Goal: Task Accomplishment & Management: Complete application form

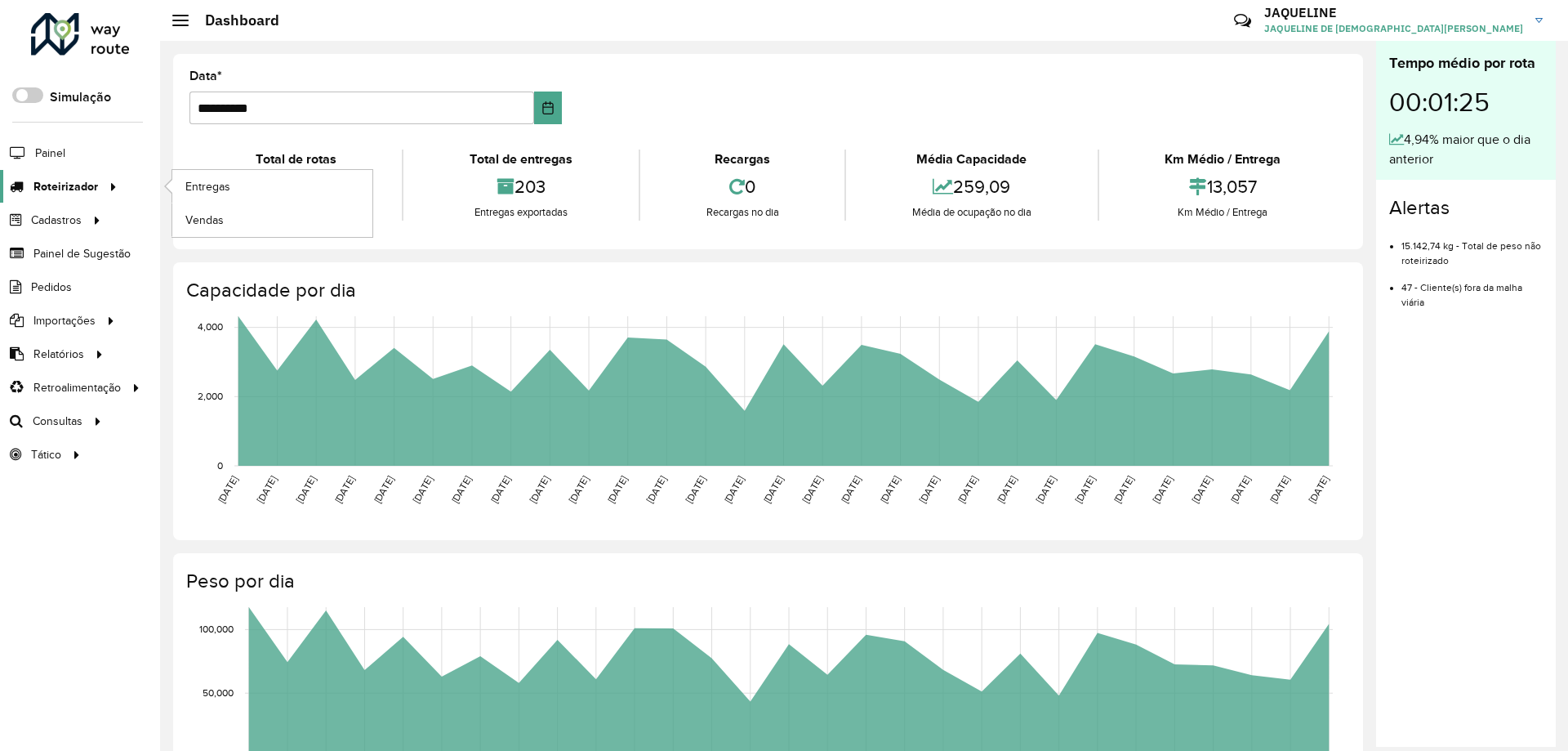
click at [91, 185] on span "Roteirizador" at bounding box center [65, 186] width 65 height 17
click at [85, 251] on span "Painel de Sugestão" at bounding box center [84, 253] width 102 height 17
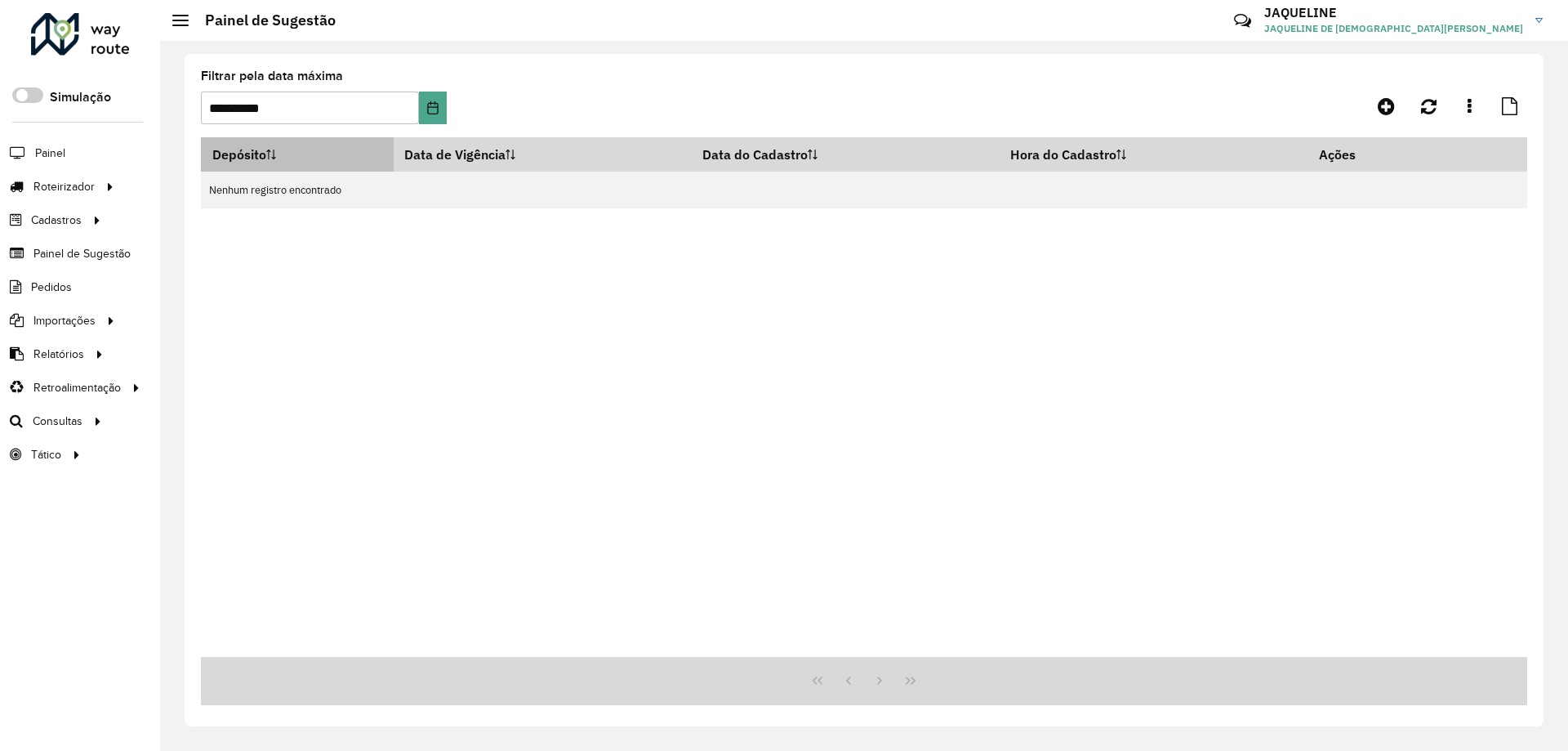
click at [281, 158] on th "Depósito" at bounding box center [297, 154] width 193 height 34
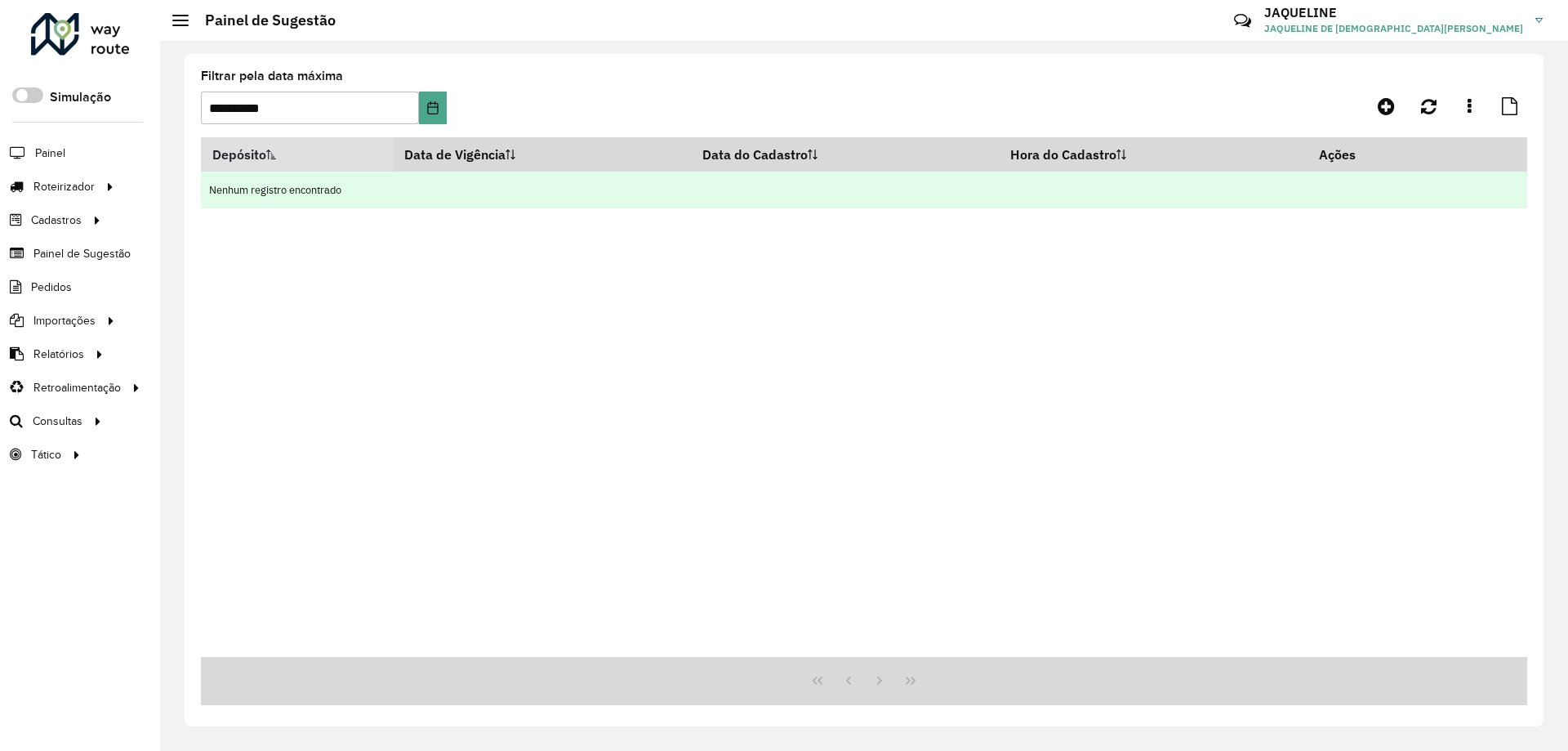
click at [388, 194] on td "Nenhum registro encontrado" at bounding box center [864, 189] width 1326 height 37
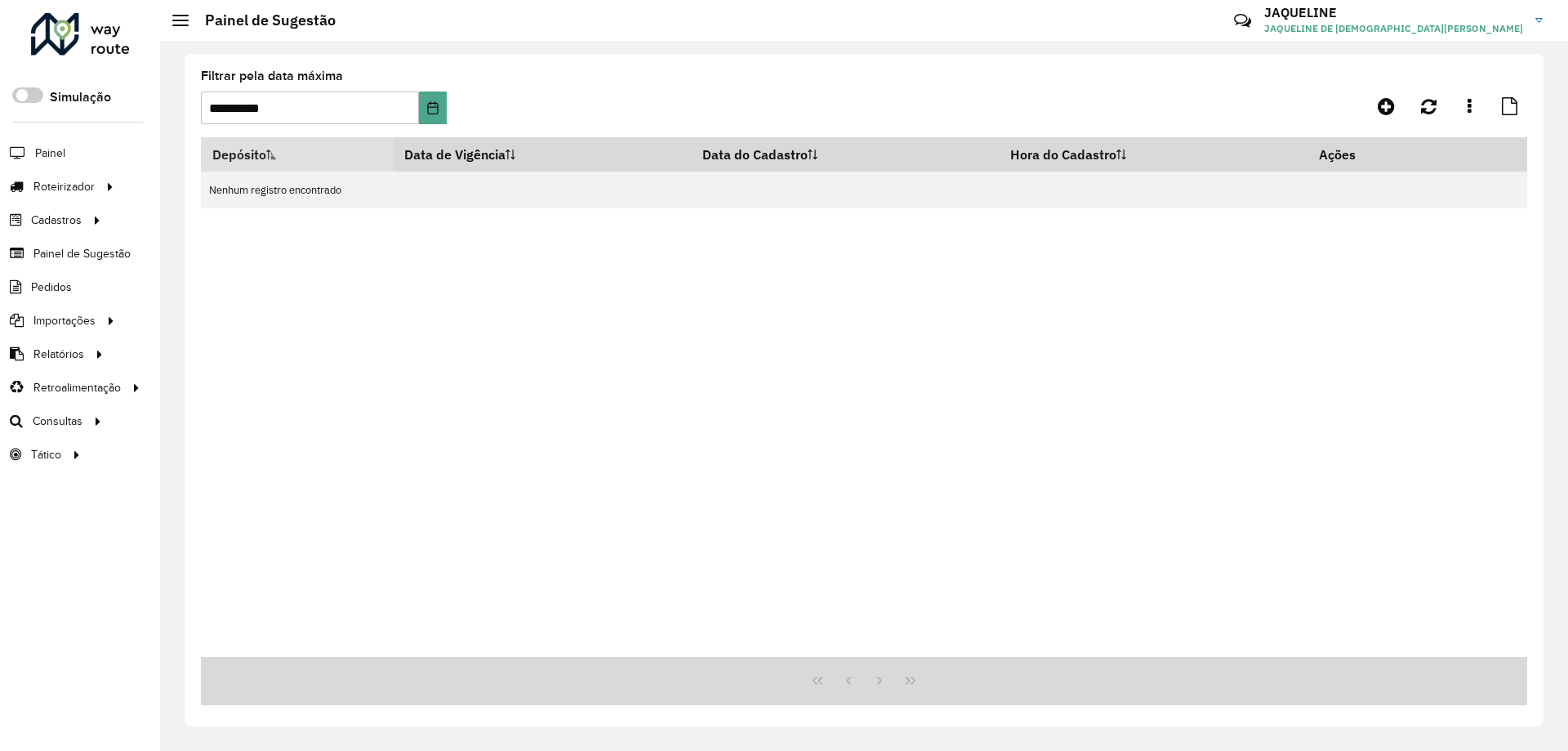
click at [82, 284] on li "Pedidos" at bounding box center [80, 287] width 160 height 33
click at [62, 287] on span "Pedidos" at bounding box center [52, 287] width 42 height 17
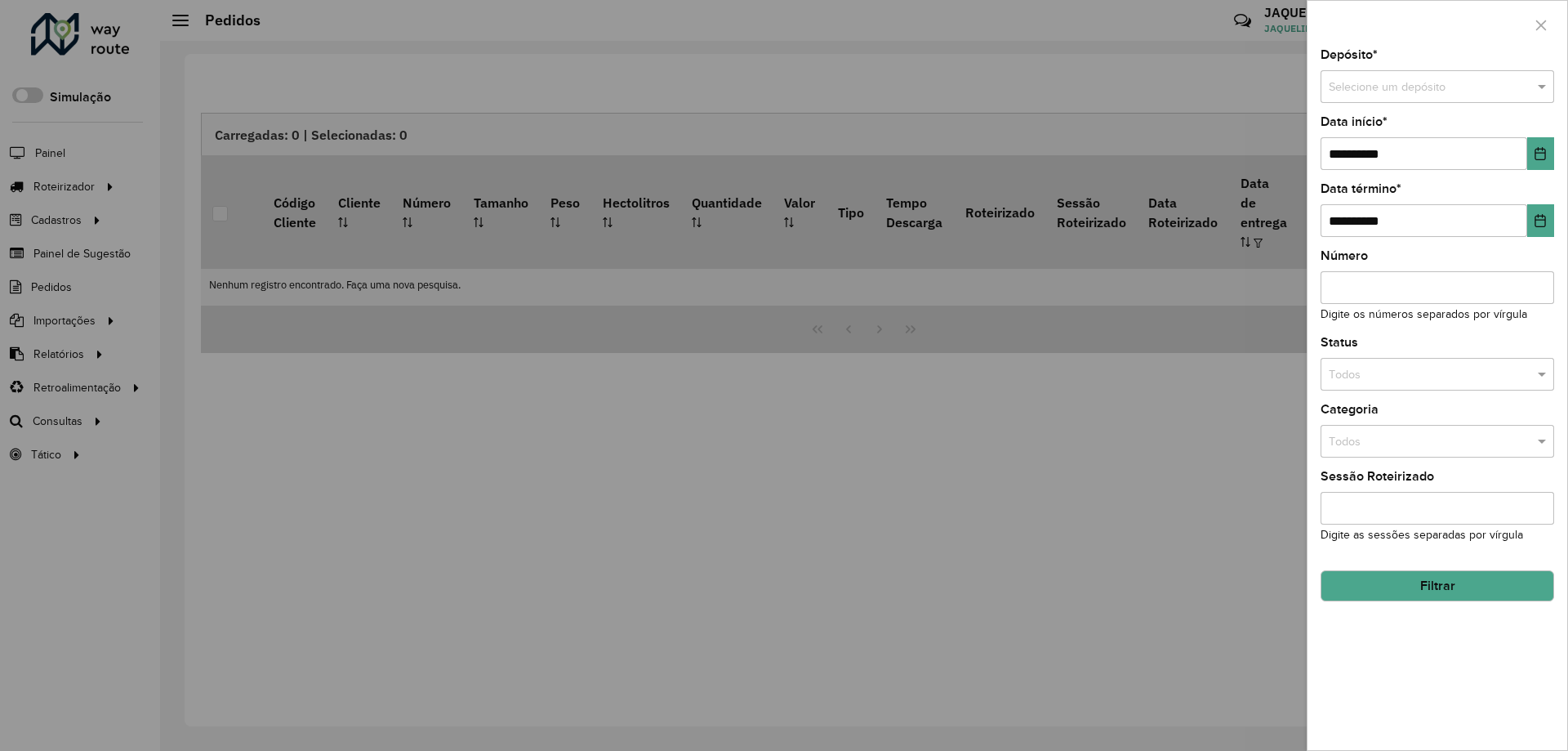
click at [72, 324] on div at bounding box center [784, 376] width 1568 height 751
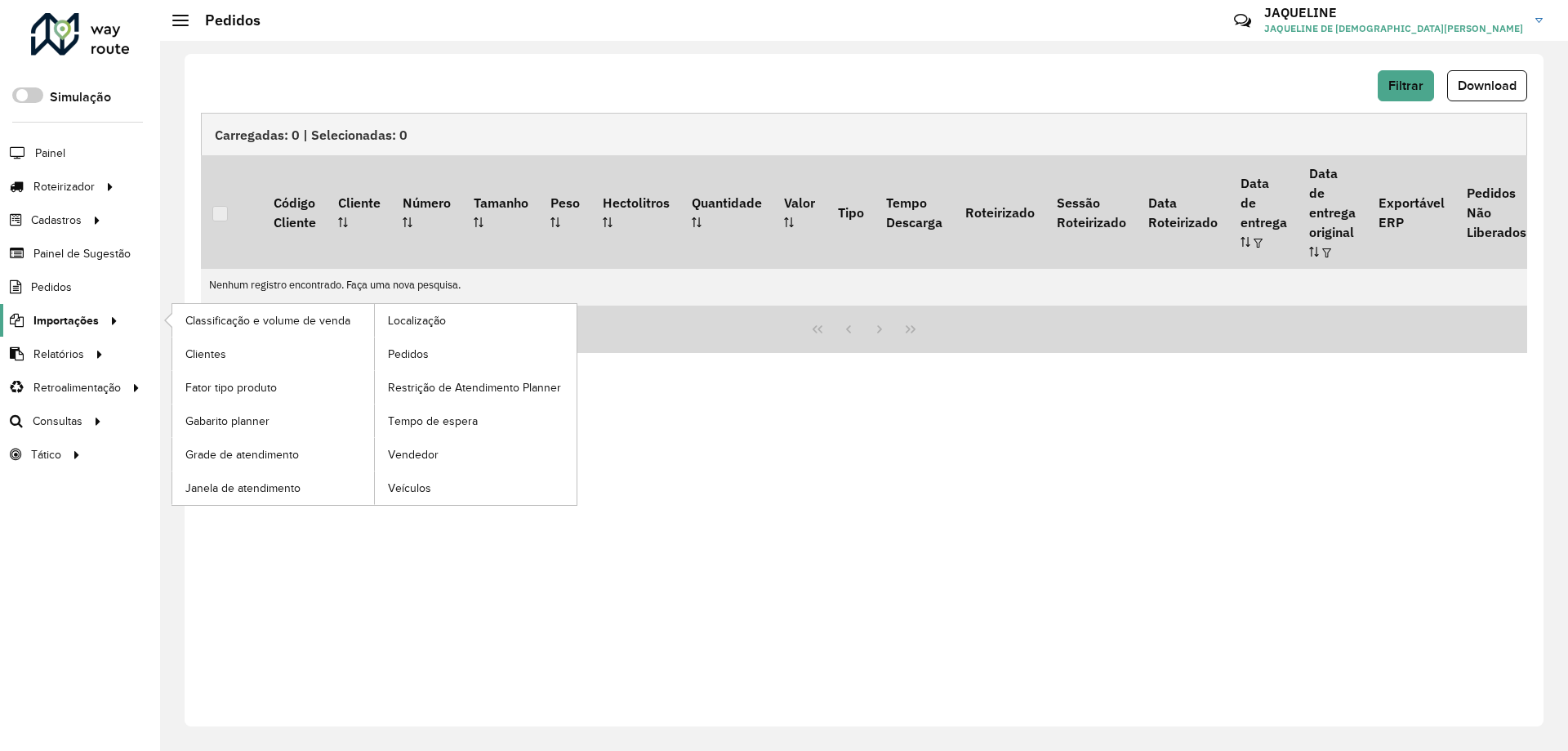
click at [114, 308] on icon at bounding box center [111, 319] width 13 height 24
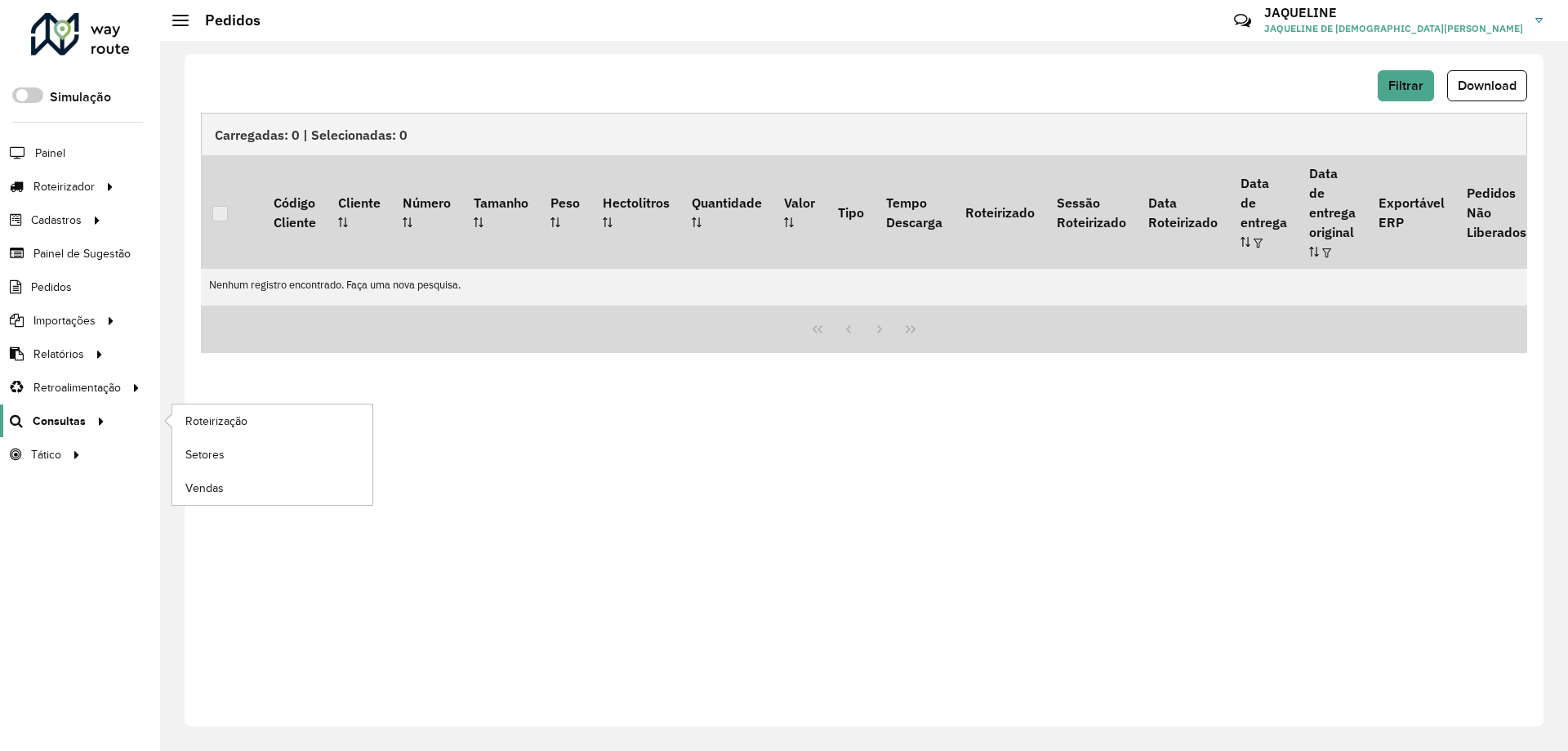
click at [82, 419] on span "Consultas" at bounding box center [58, 420] width 53 height 17
click at [225, 492] on link "Vendas" at bounding box center [271, 488] width 200 height 32
click at [254, 453] on span "Análise de Sessões" at bounding box center [237, 454] width 103 height 17
click at [228, 488] on span "Estratégia de roteirização" at bounding box center [254, 488] width 136 height 17
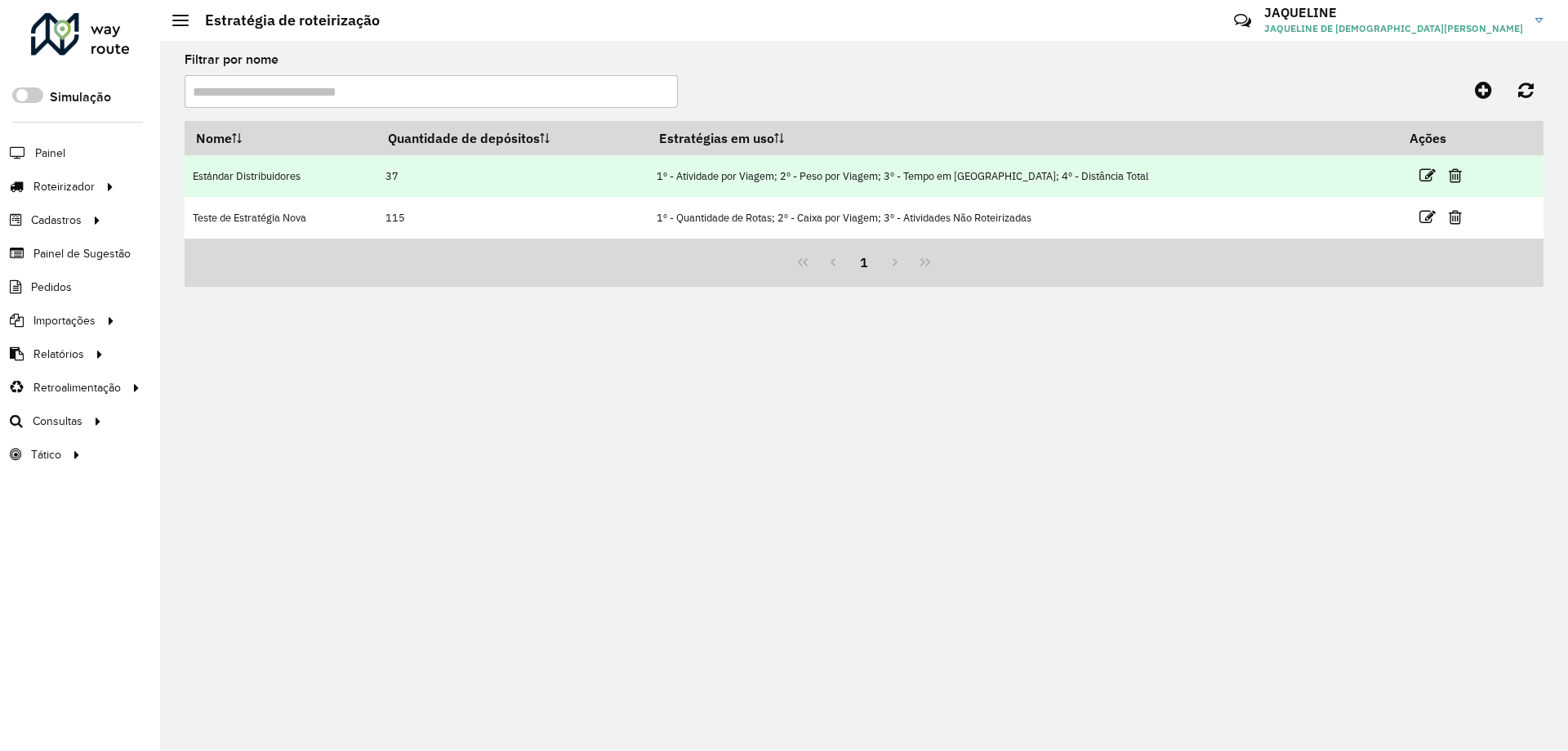
click at [349, 176] on td "Estándar Distribuidores" at bounding box center [280, 176] width 192 height 41
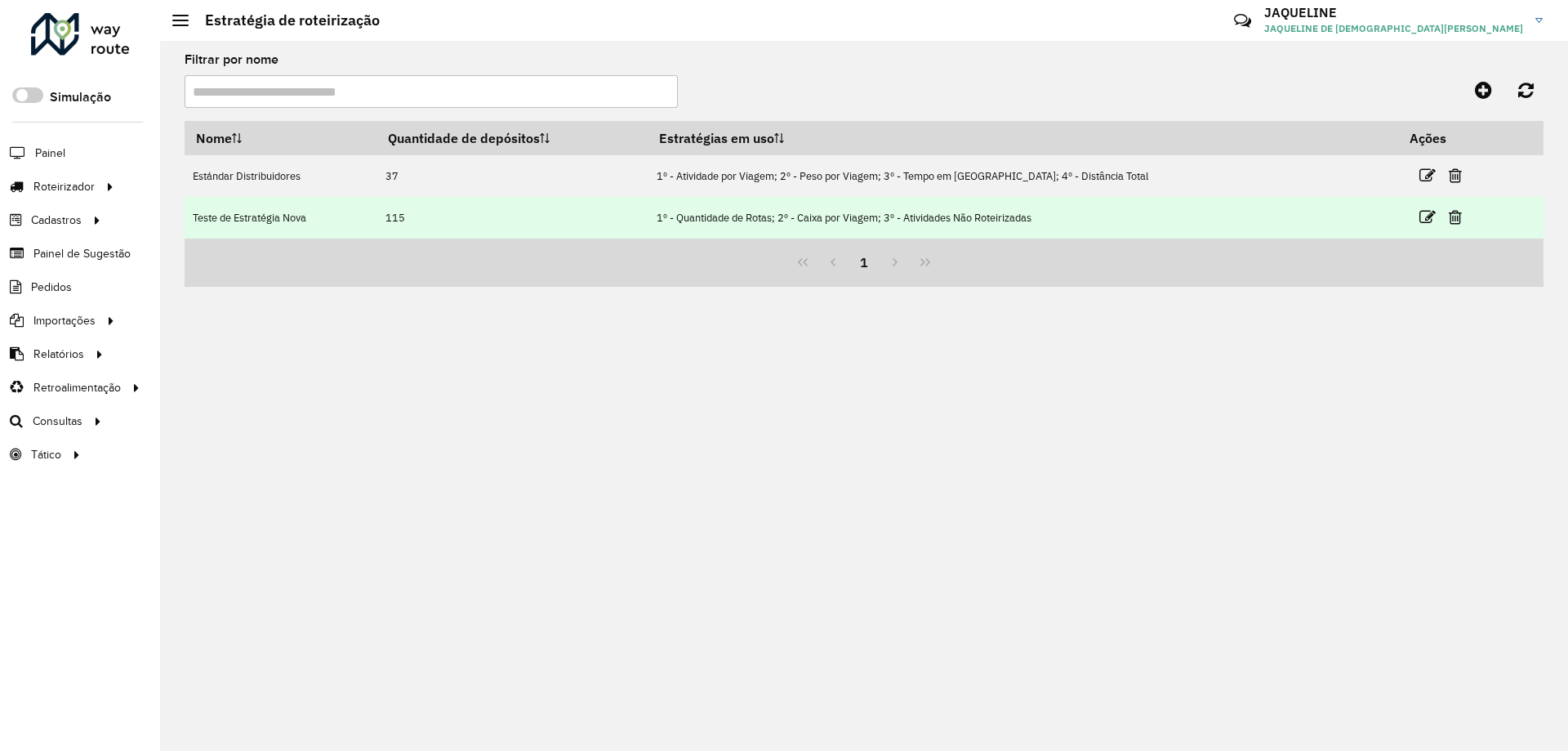
click at [339, 225] on td "Teste de Estratégia Nova" at bounding box center [280, 218] width 192 height 41
click at [1077, 203] on td "1º - Quantidade de Rotas; 2º - Caixa por Viagem; 3º - Atividades Não Roteirizad…" at bounding box center [1024, 218] width 751 height 41
click at [1419, 220] on icon at bounding box center [1427, 217] width 16 height 16
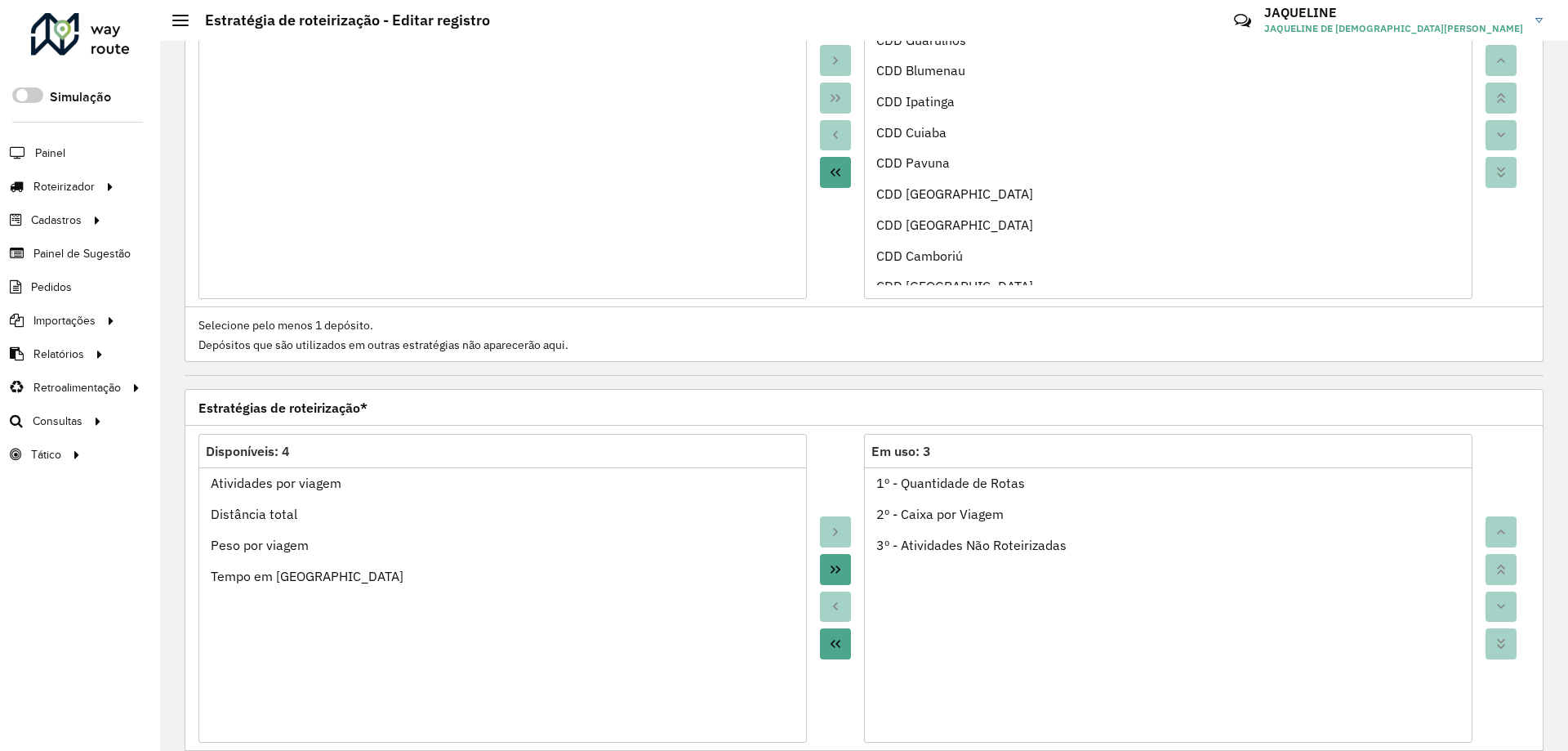
scroll to position [327, 0]
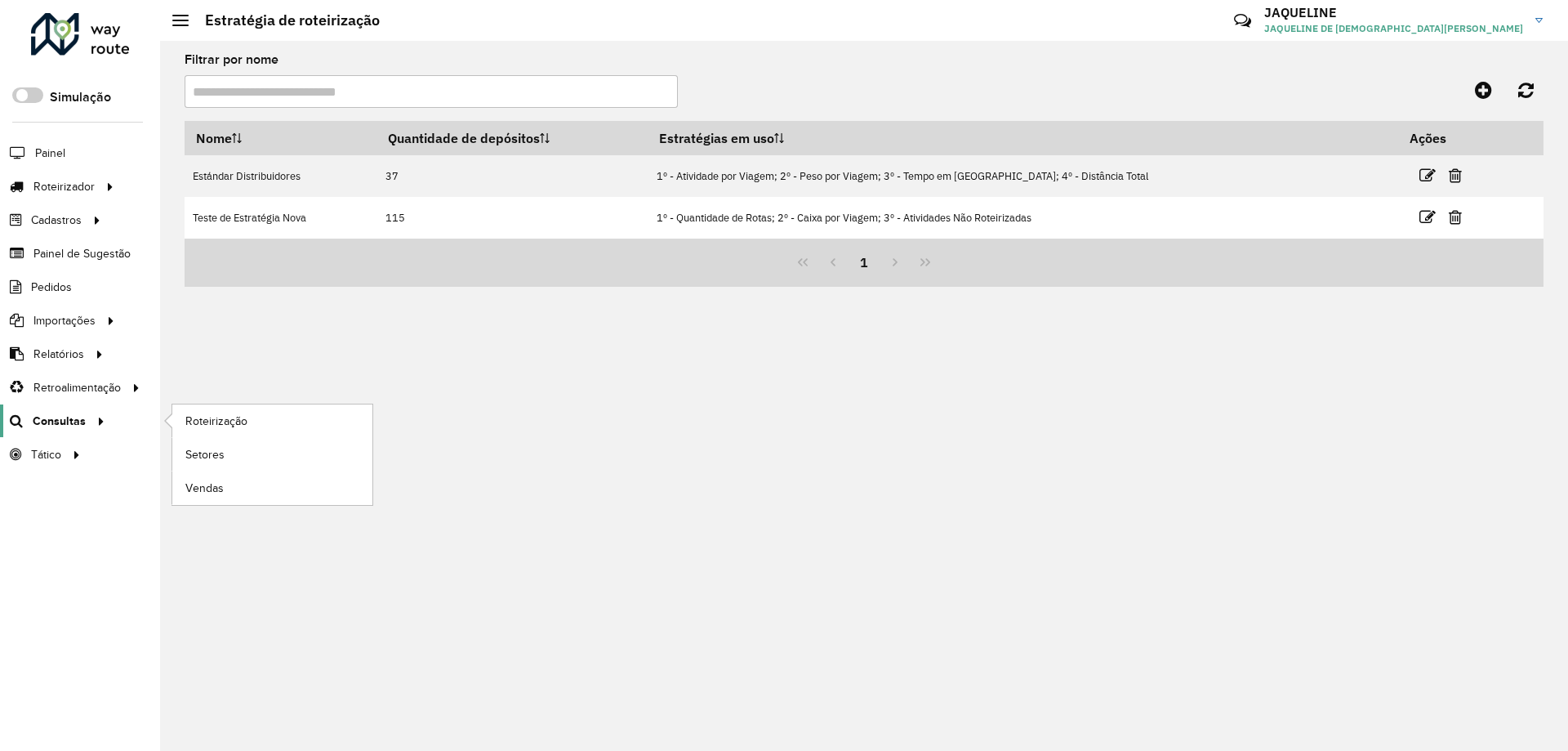
click at [99, 419] on icon at bounding box center [98, 419] width 13 height 24
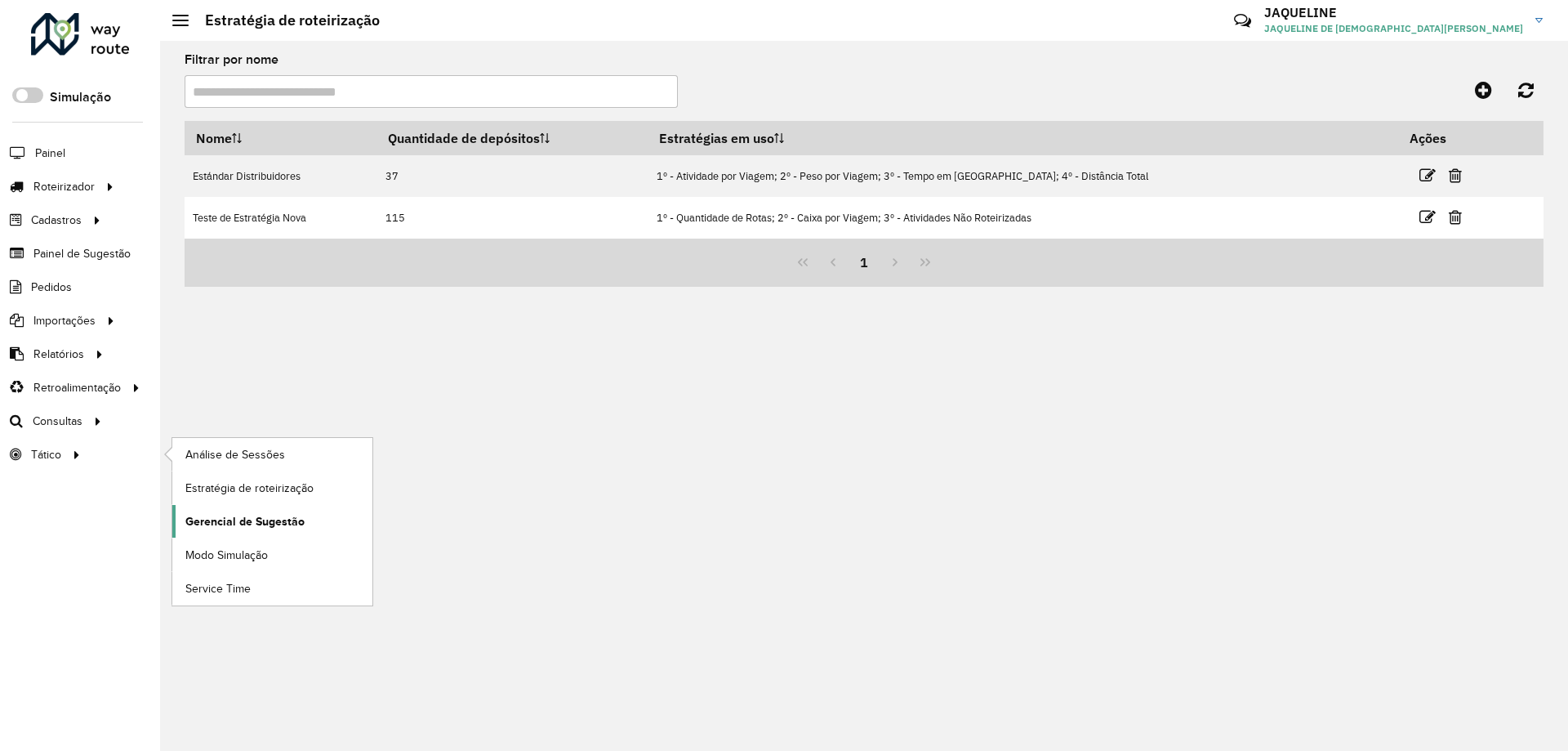
click at [246, 520] on span "Gerencial de Sugestão" at bounding box center [245, 521] width 119 height 17
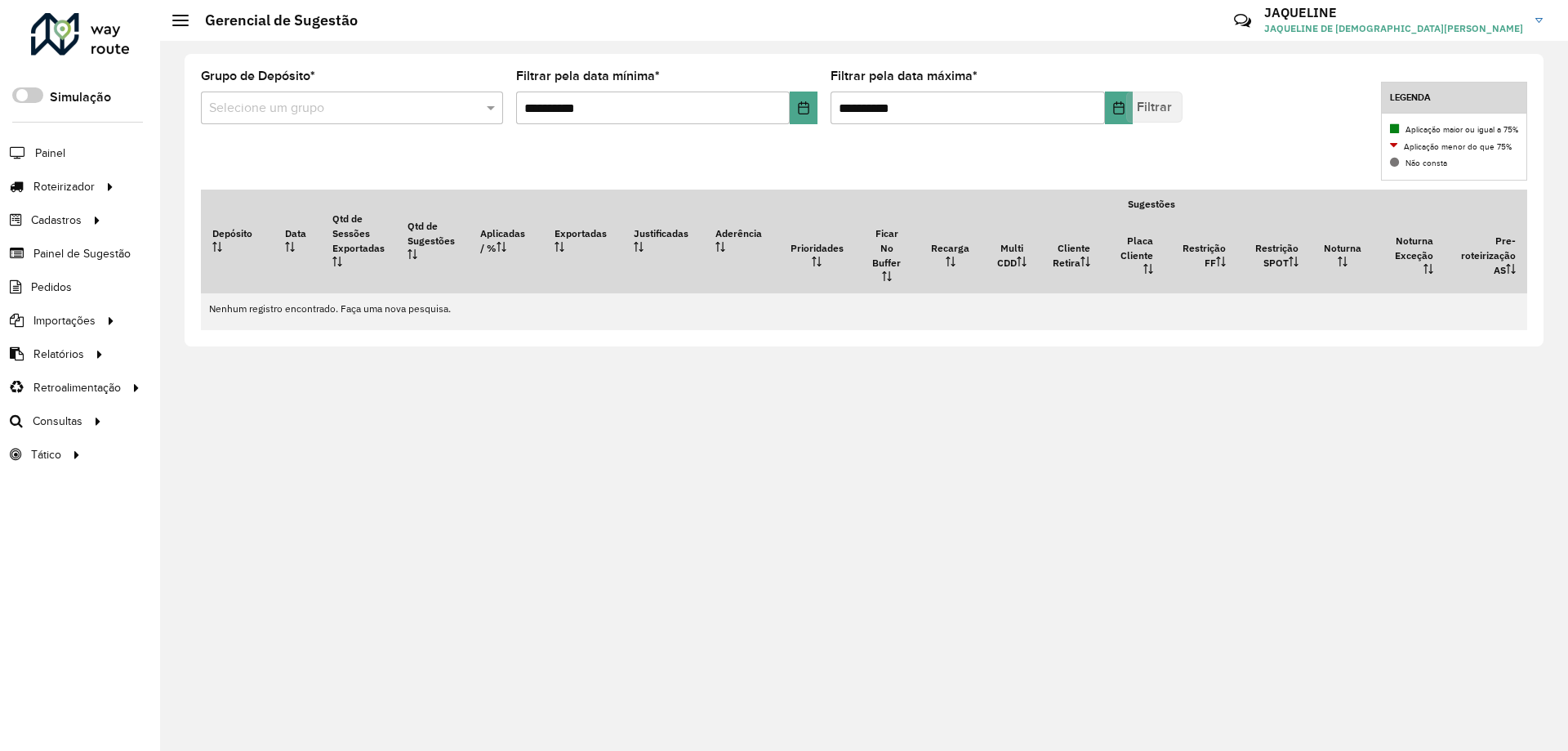
click at [704, 178] on div "**********" at bounding box center [864, 200] width 1358 height 292
click at [620, 319] on td "Nenhum registro encontrado. Faça uma nova pesquisa." at bounding box center [985, 308] width 1568 height 31
click at [1318, 133] on div "**********" at bounding box center [864, 103] width 1326 height 67
click at [1128, 115] on button "Choose Date" at bounding box center [1118, 108] width 28 height 32
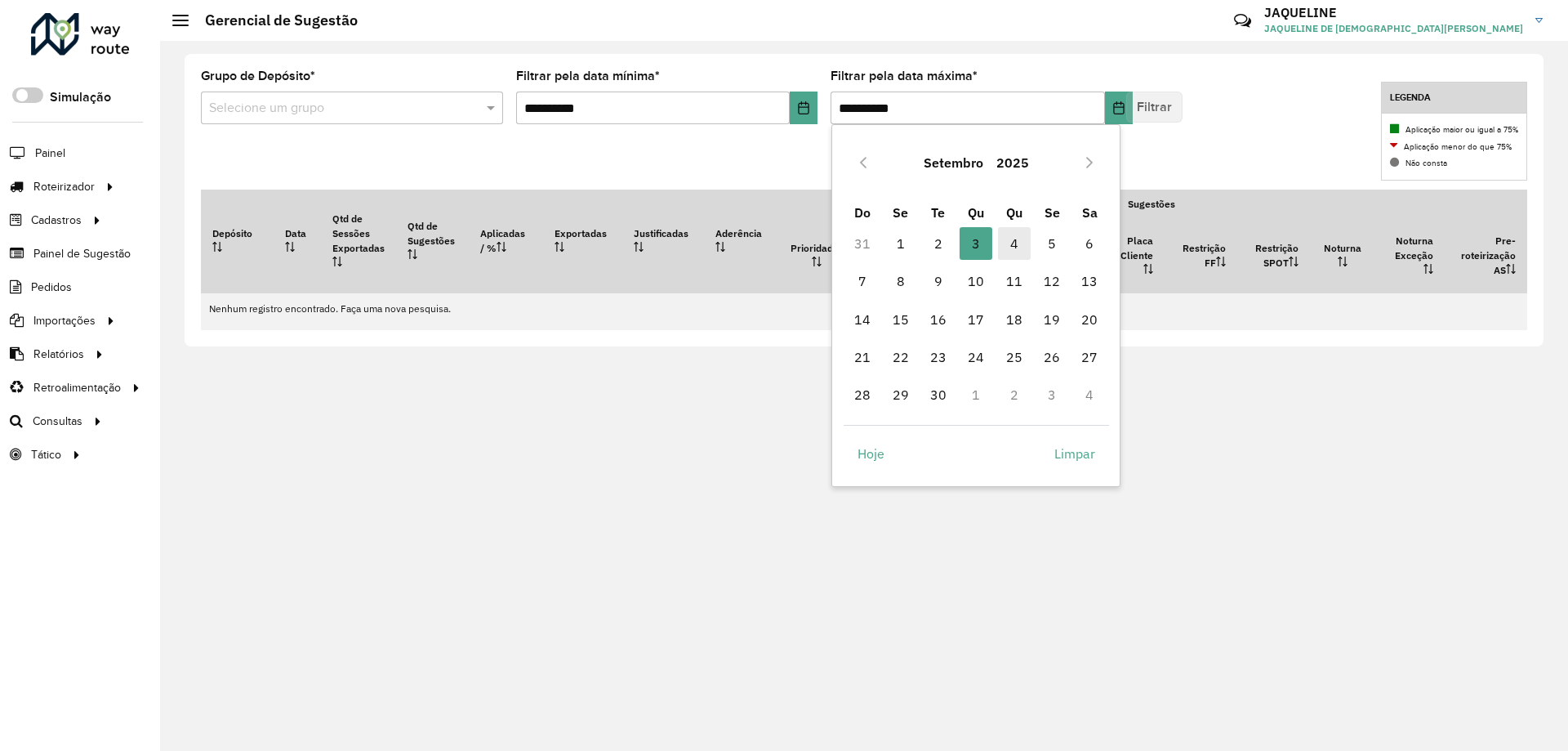
click at [1007, 247] on span "4" at bounding box center [1014, 243] width 32 height 32
type input "**********"
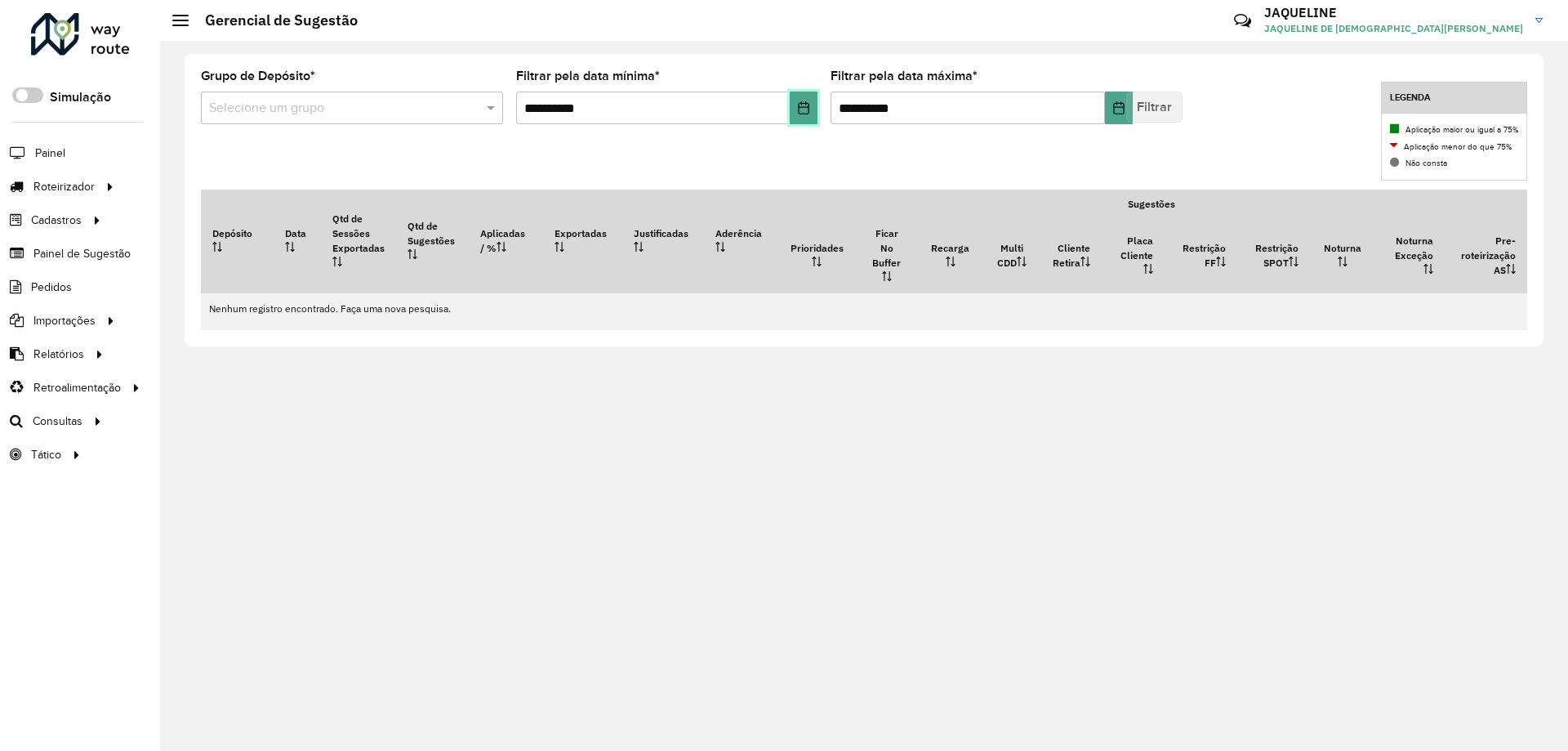
click at [799, 115] on button "Choose Date" at bounding box center [803, 108] width 28 height 32
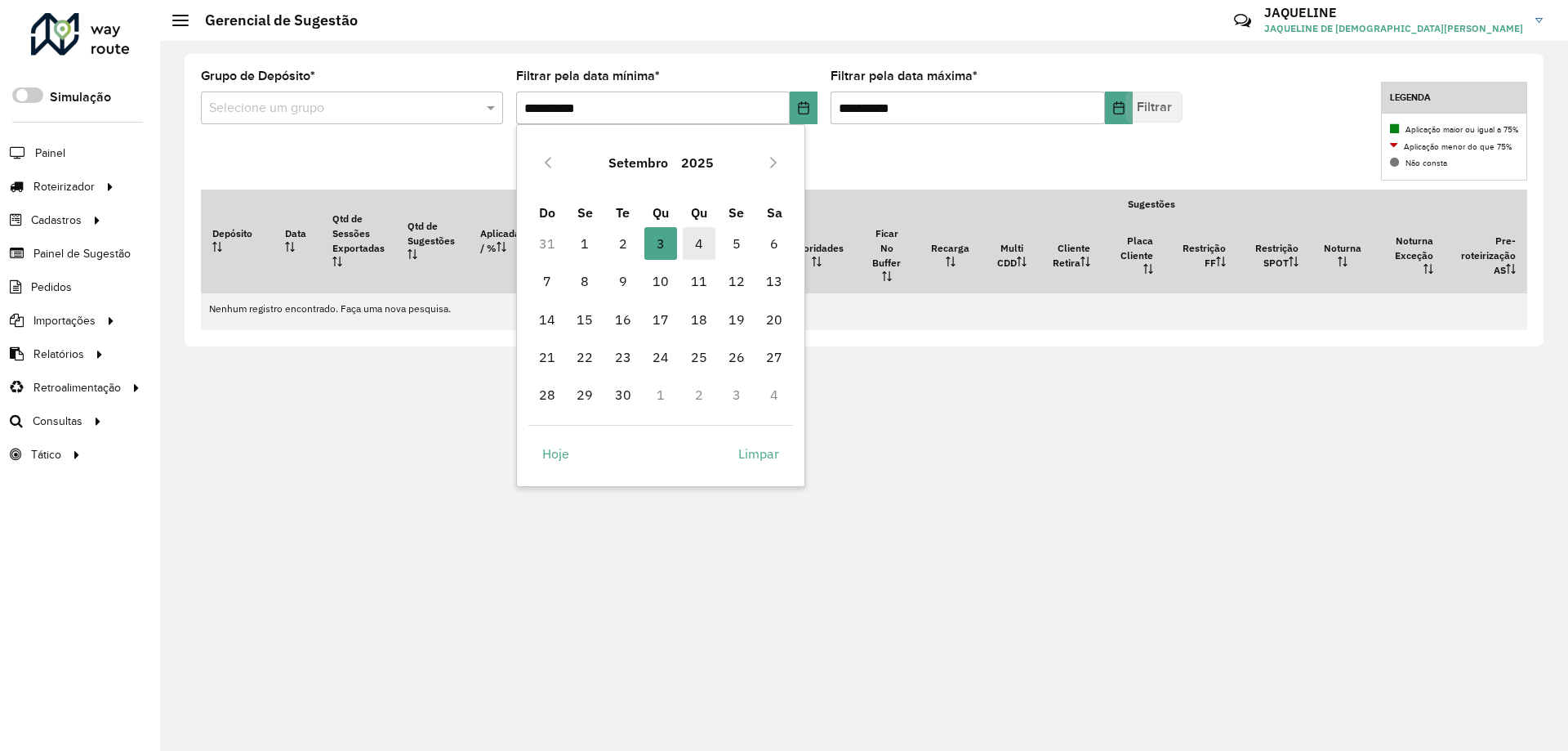
click at [693, 233] on span "4" at bounding box center [699, 243] width 32 height 32
type input "**********"
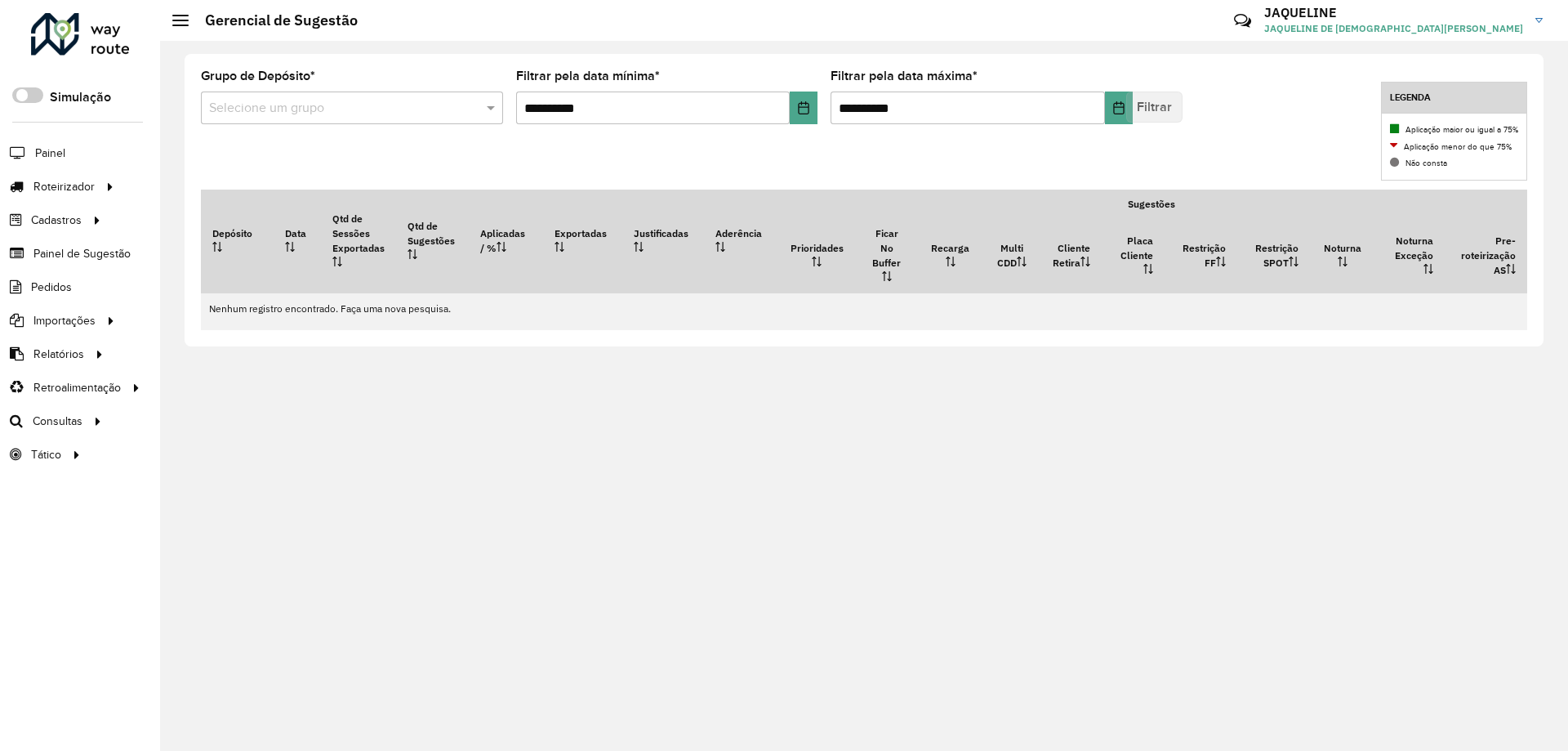
click at [1361, 115] on div "**********" at bounding box center [864, 103] width 1326 height 67
click at [1426, 120] on div "Aplicação maior ou igual a 75% Aplicação menor do que 75% Não consta" at bounding box center [1453, 147] width 146 height 67
click at [259, 491] on span "Estratégia de roteirização" at bounding box center [254, 488] width 136 height 17
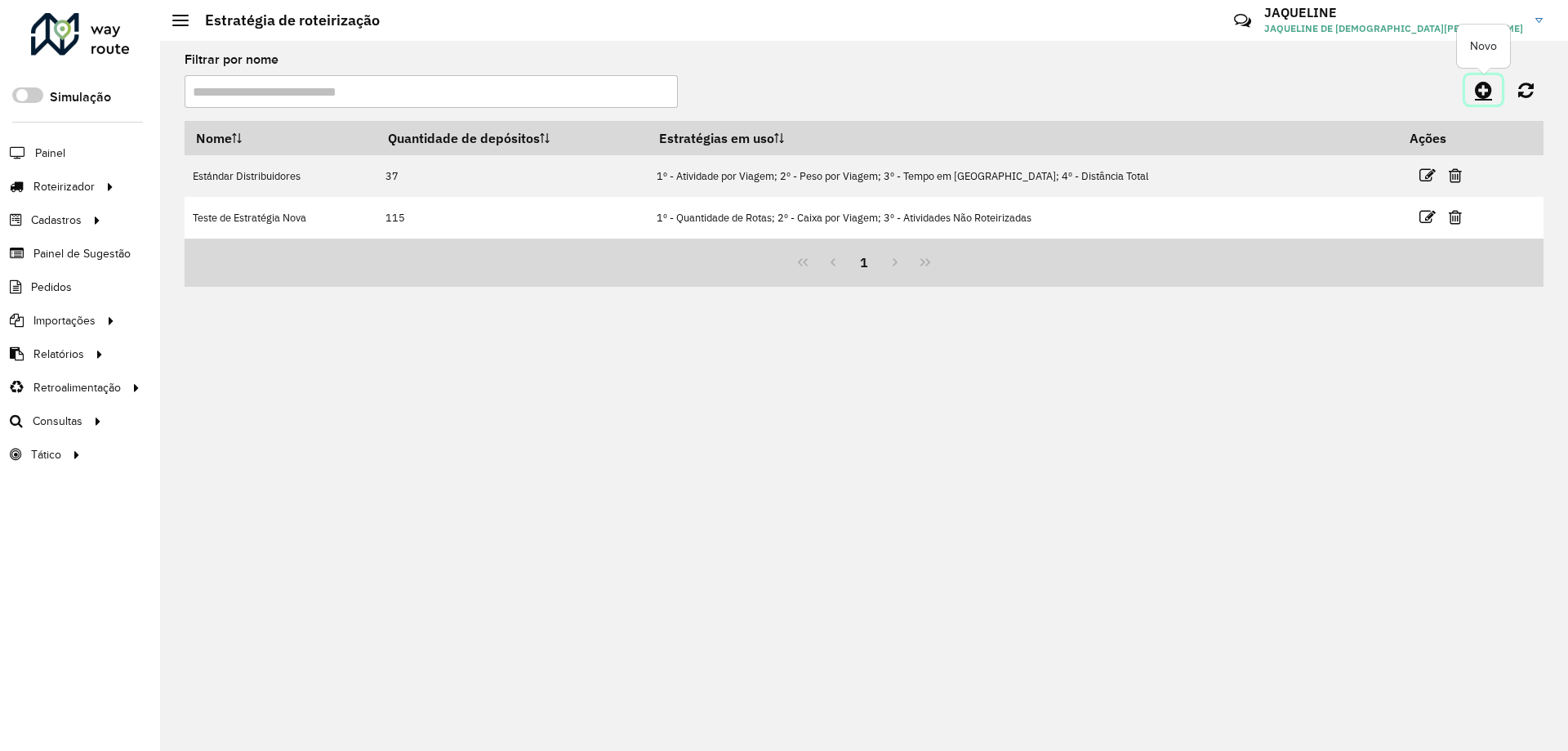
click at [1492, 91] on icon at bounding box center [1483, 90] width 17 height 20
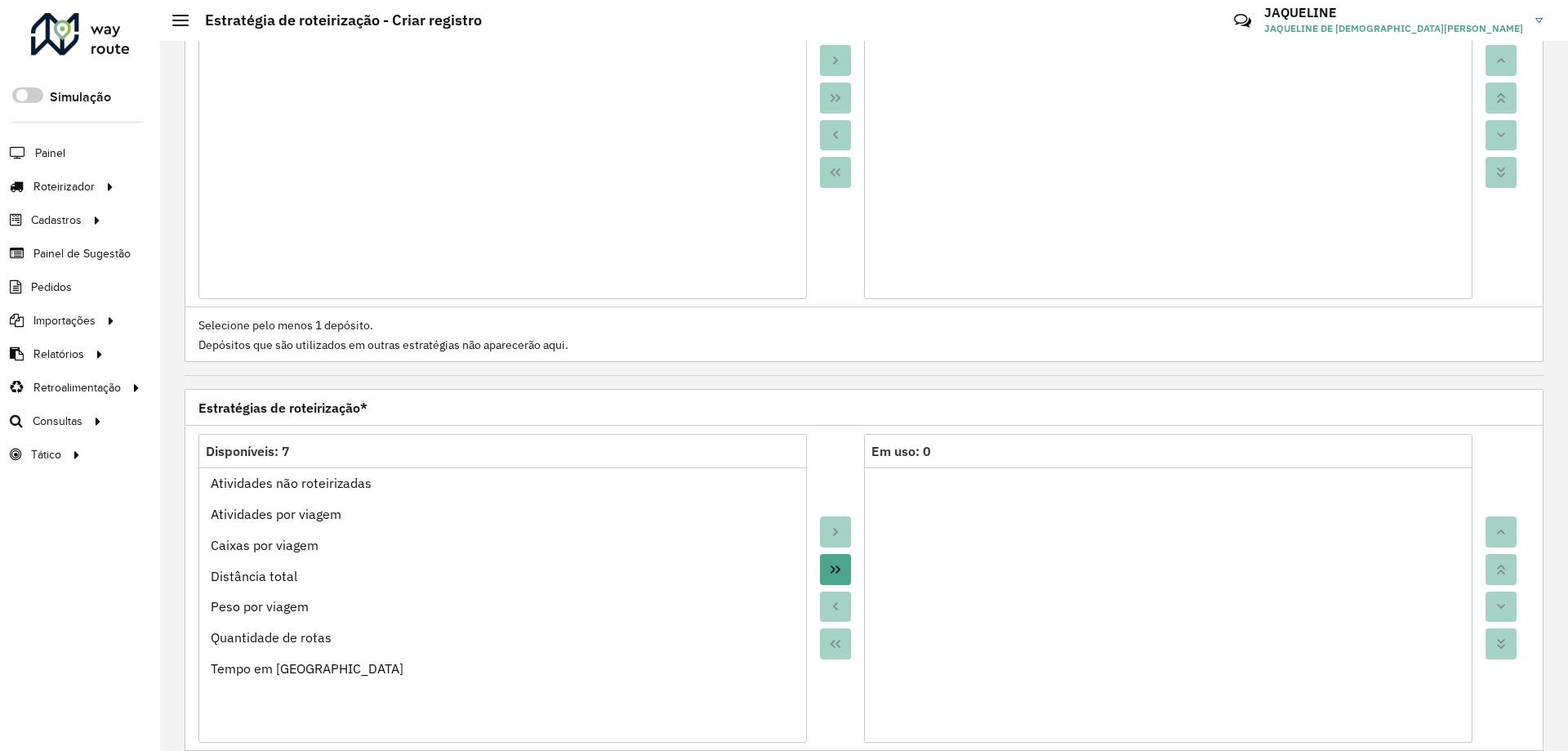
scroll to position [376, 0]
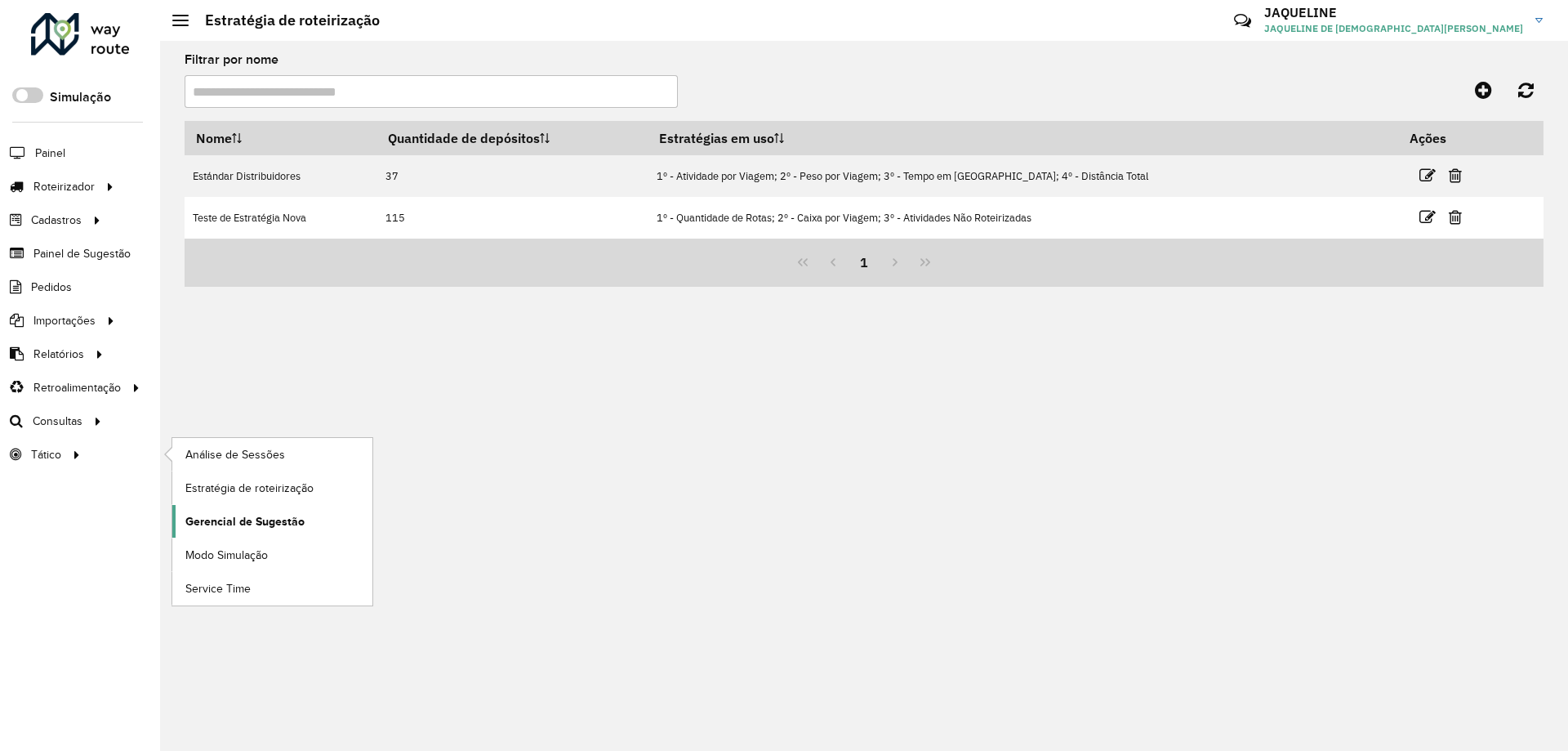
click at [281, 518] on span "Gerencial de Sugestão" at bounding box center [245, 521] width 119 height 17
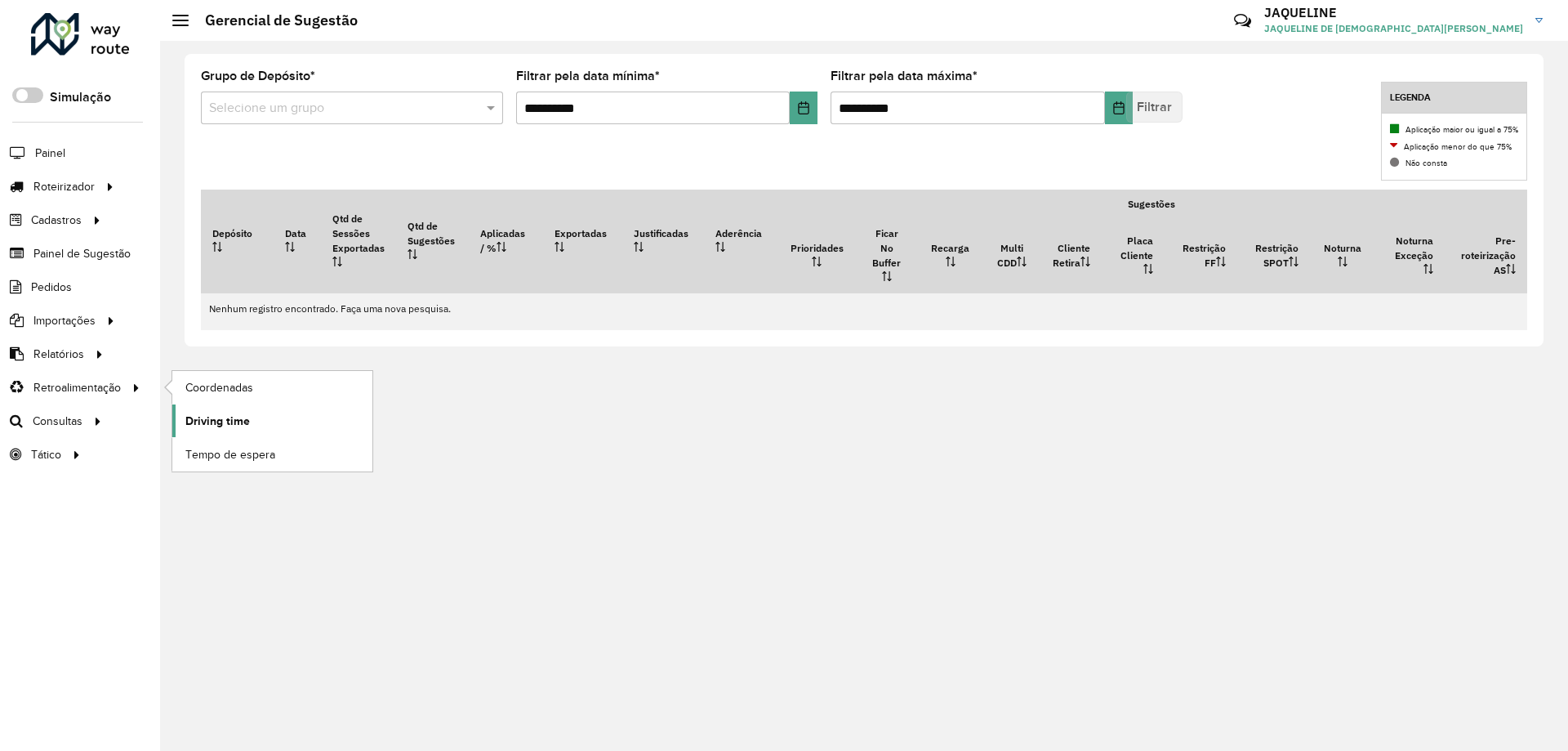
click at [237, 427] on span "Driving time" at bounding box center [218, 420] width 65 height 17
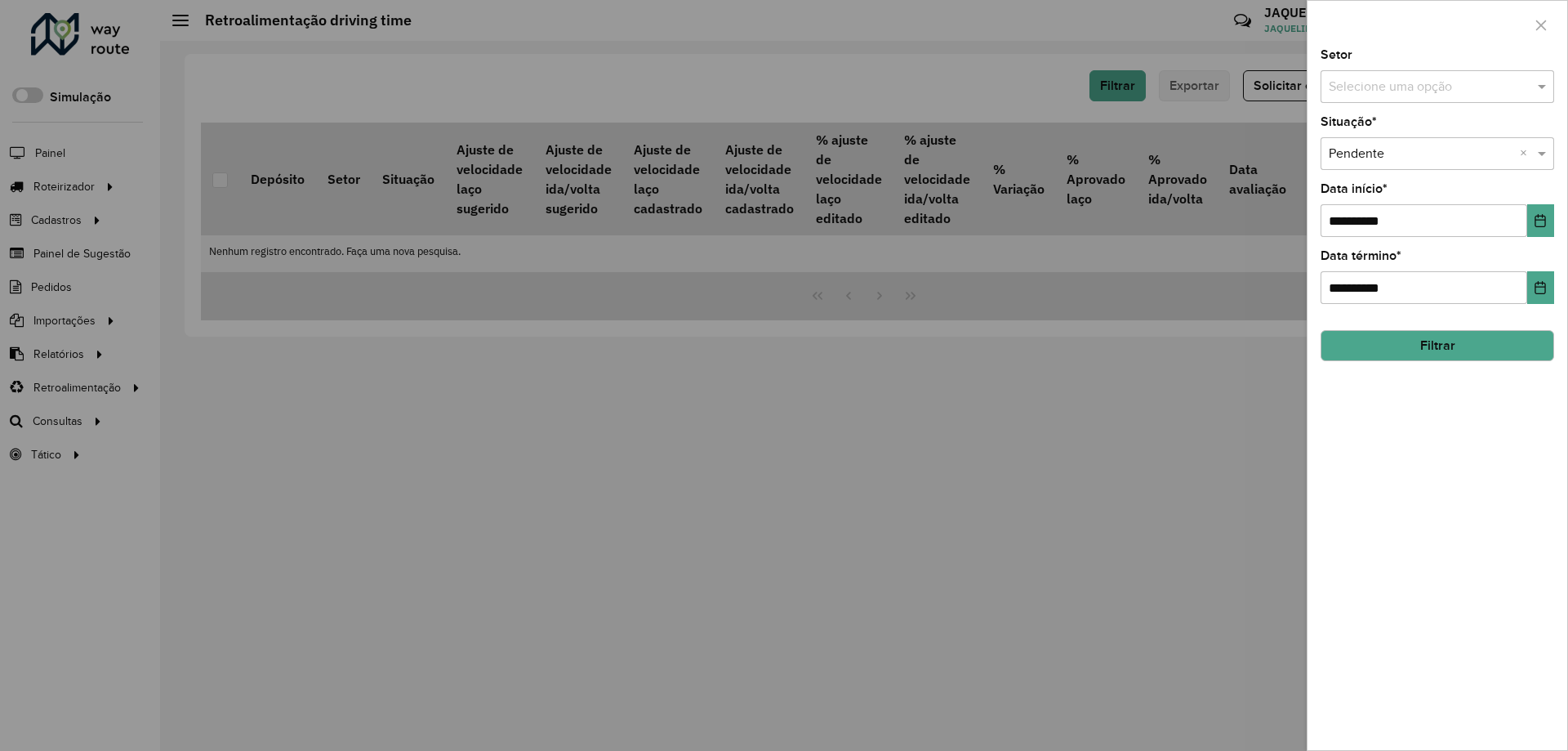
click at [237, 427] on div at bounding box center [784, 376] width 1568 height 751
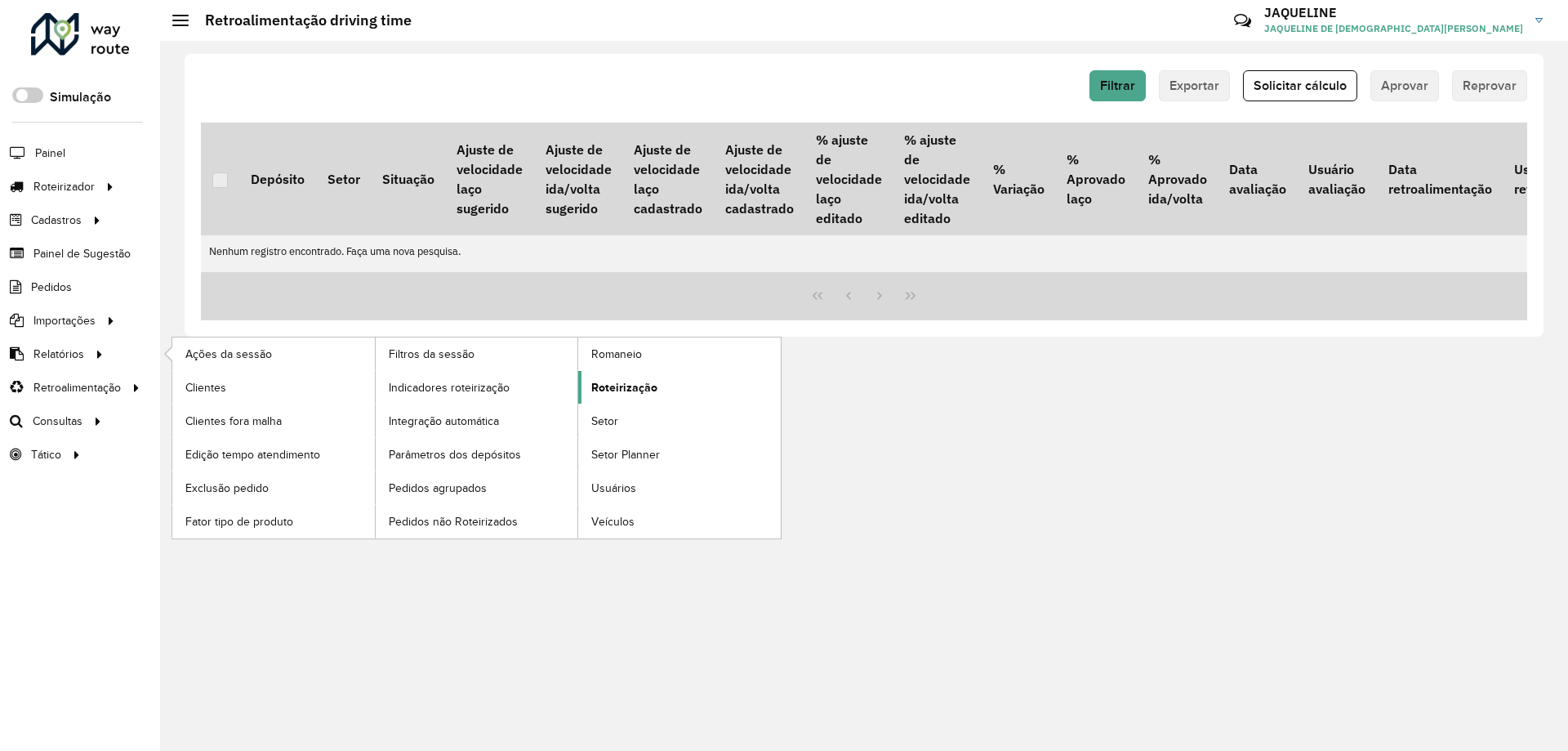
click at [679, 381] on link "Roteirização" at bounding box center [679, 387] width 202 height 32
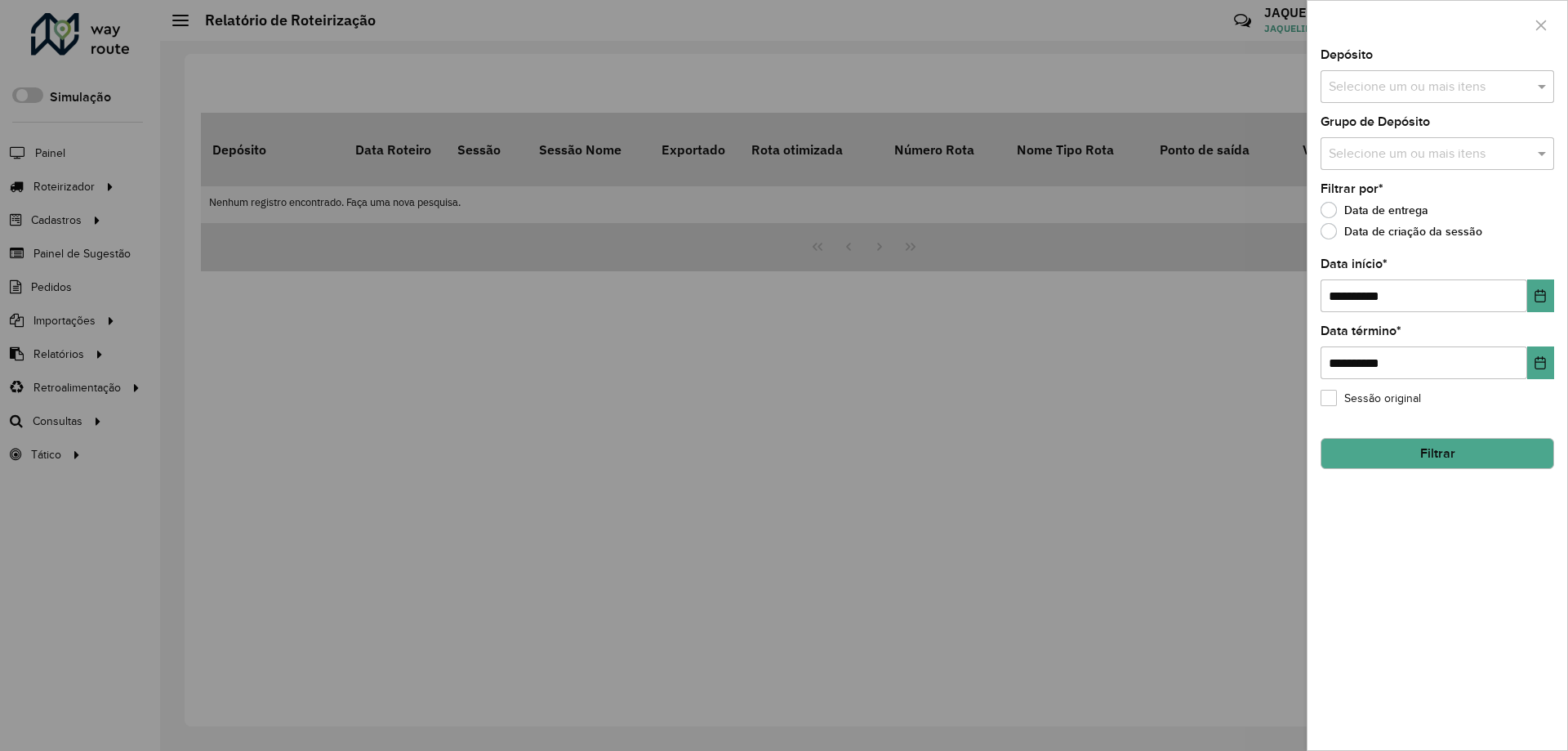
click at [876, 376] on div at bounding box center [784, 376] width 1568 height 751
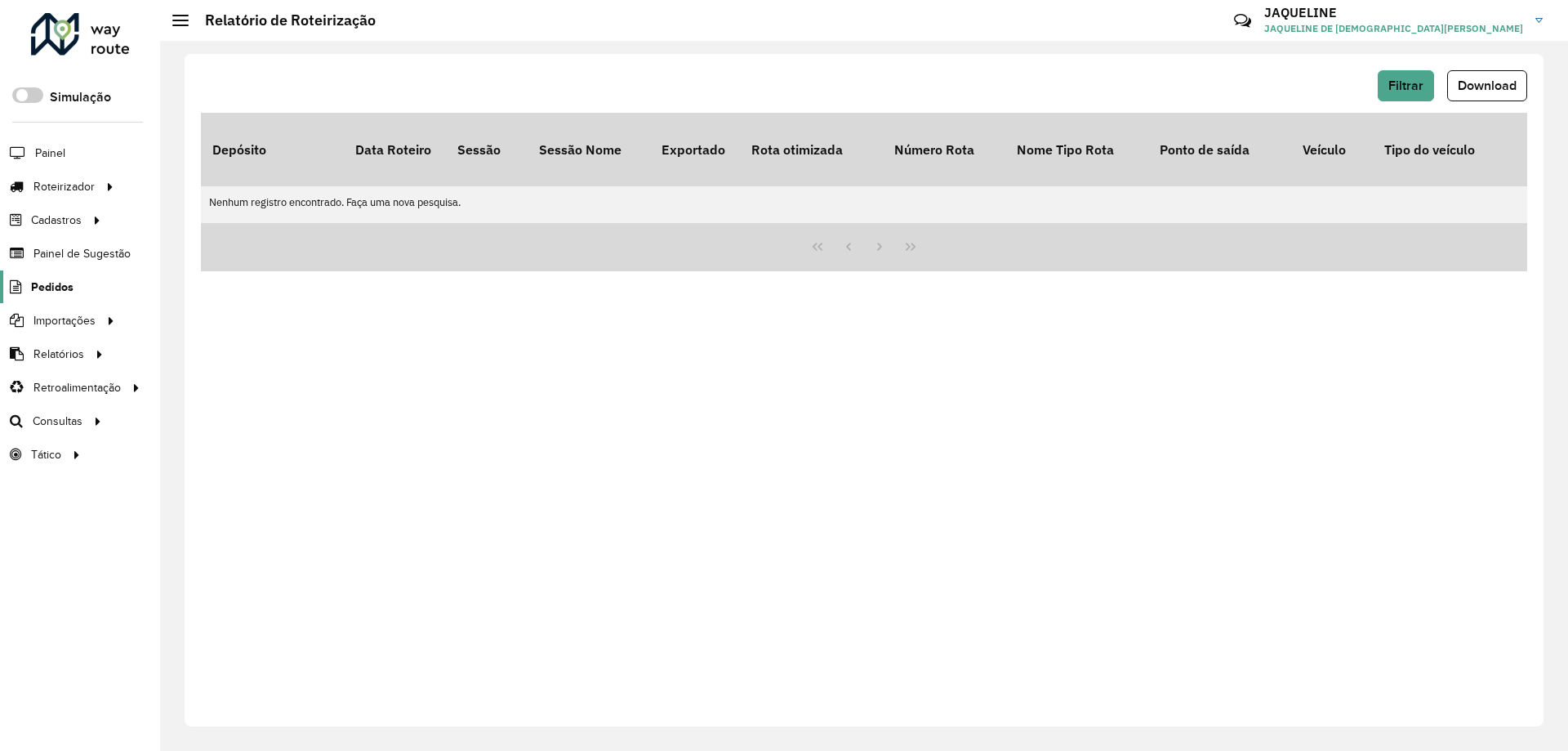
click at [60, 284] on span "Pedidos" at bounding box center [52, 287] width 42 height 17
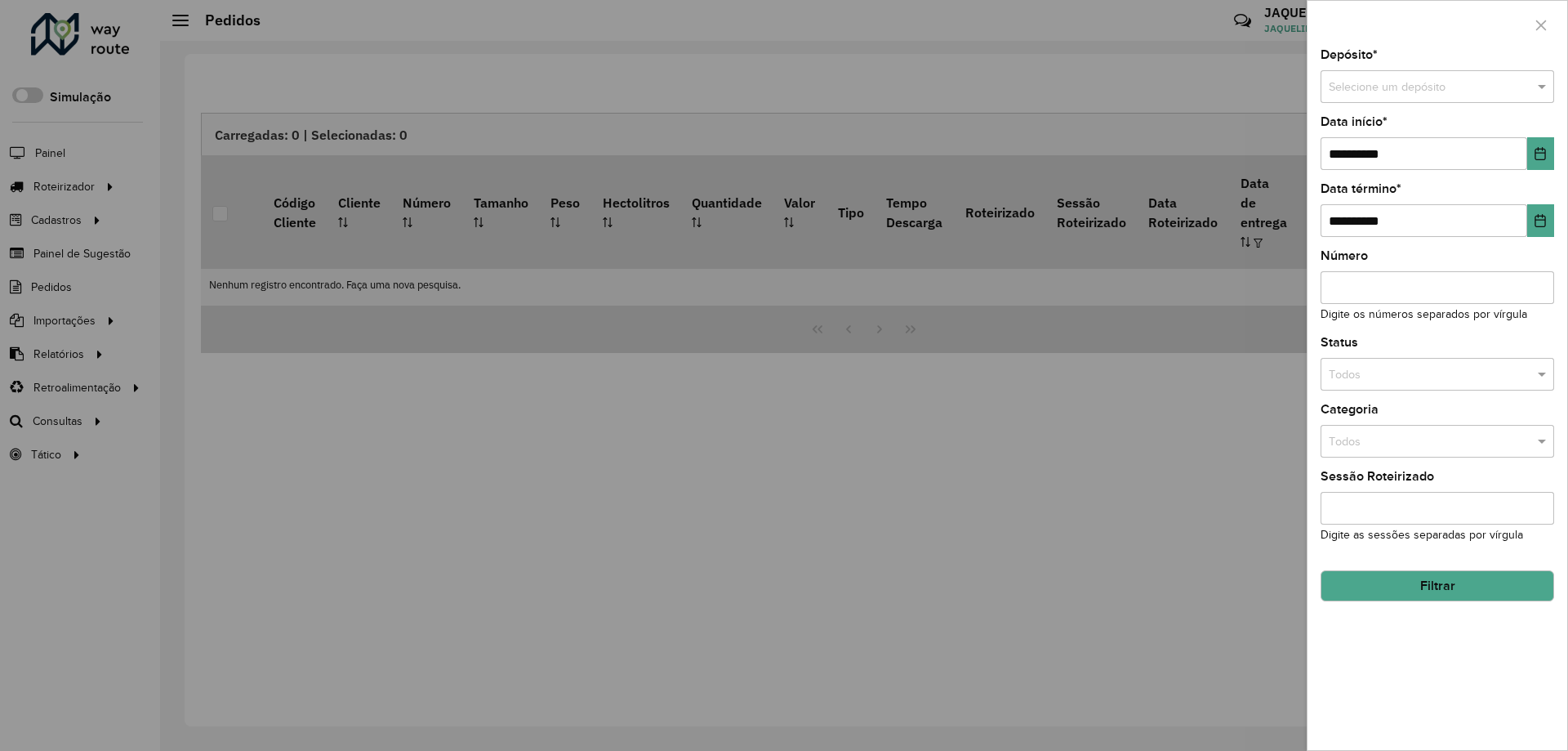
click at [585, 450] on div at bounding box center [784, 376] width 1568 height 751
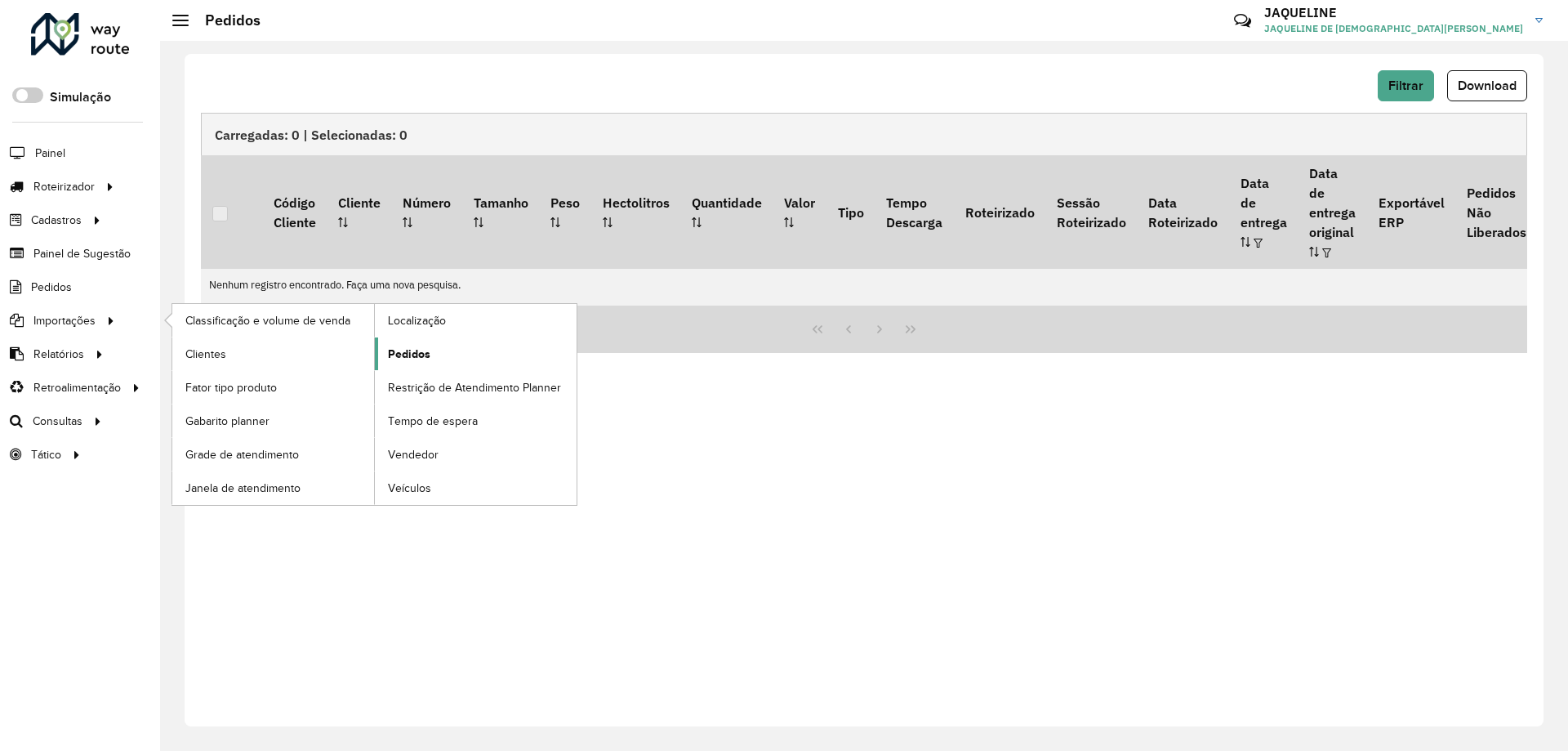
click at [419, 350] on span "Pedidos" at bounding box center [409, 353] width 42 height 17
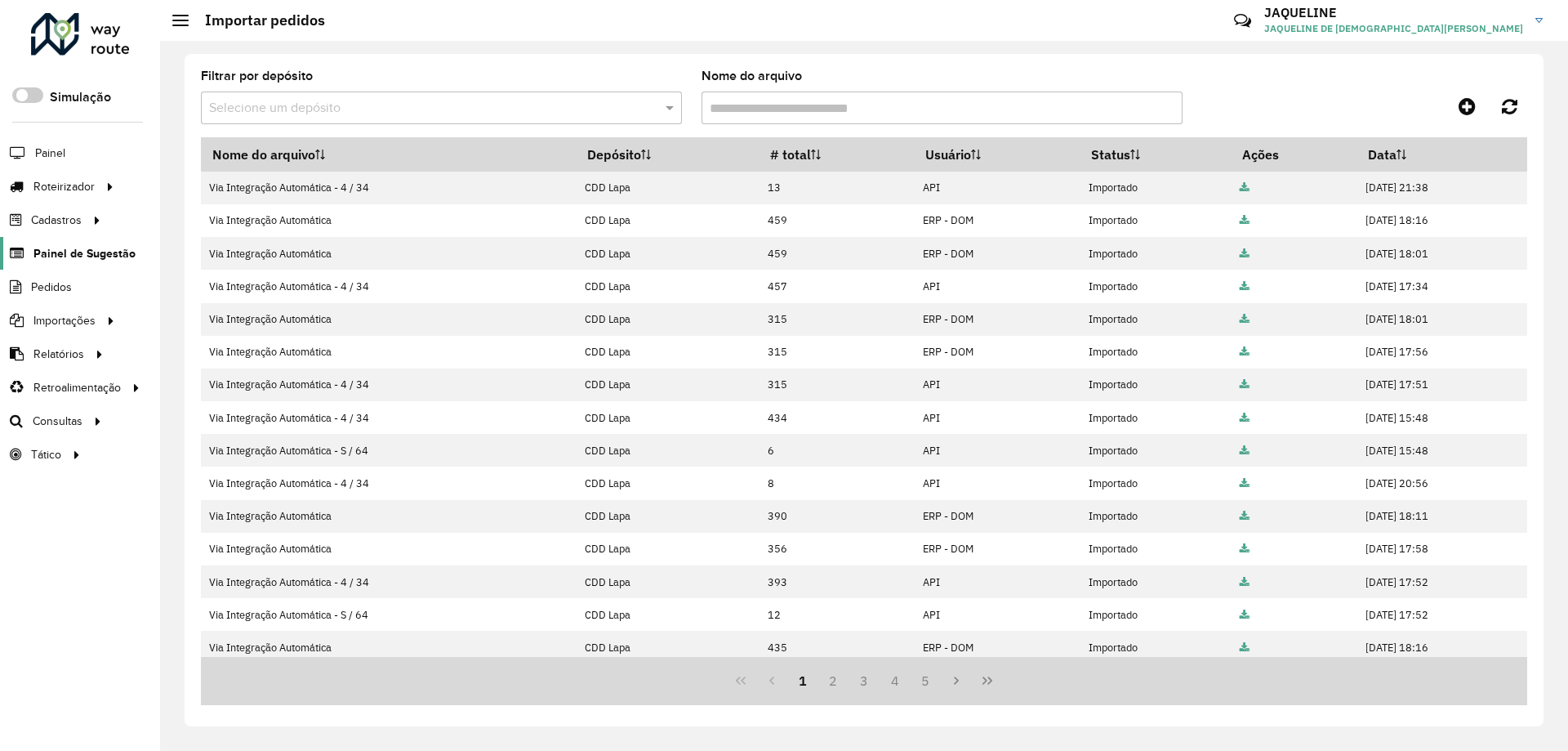
click at [108, 255] on span "Painel de Sugestão" at bounding box center [84, 253] width 102 height 17
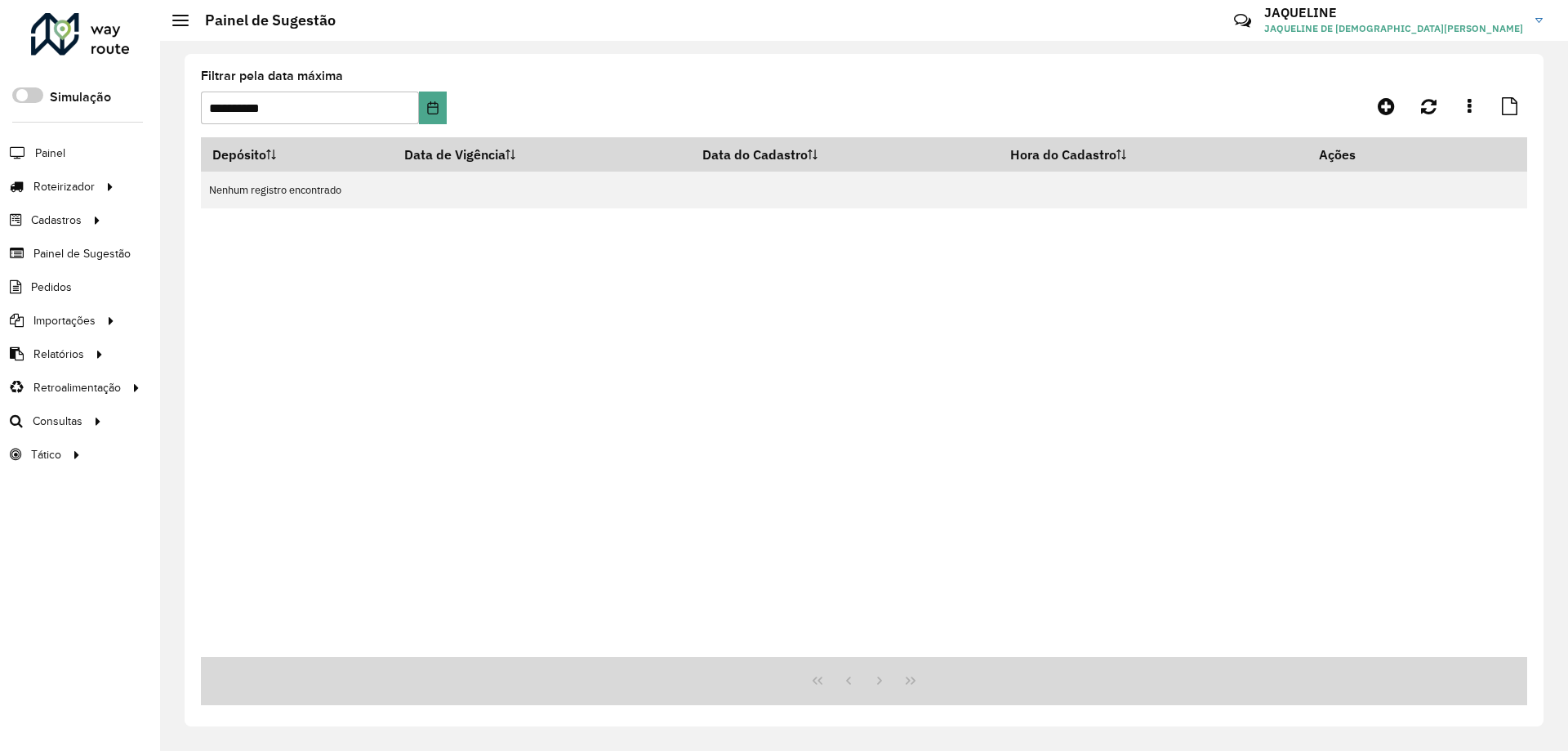
click at [1361, 101] on div at bounding box center [1361, 106] width 332 height 30
click at [1385, 112] on icon at bounding box center [1385, 107] width 17 height 20
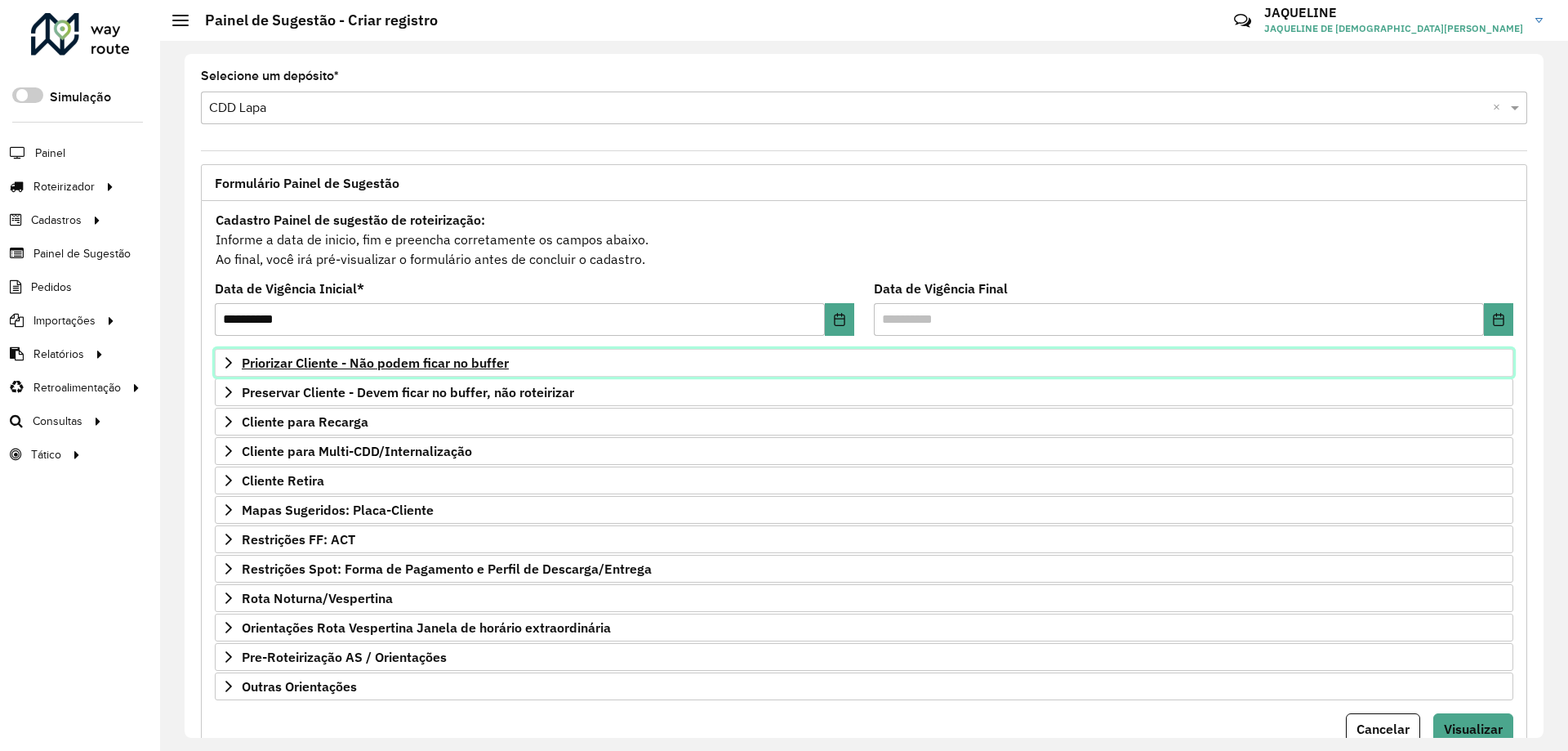
click at [233, 368] on icon at bounding box center [228, 362] width 13 height 13
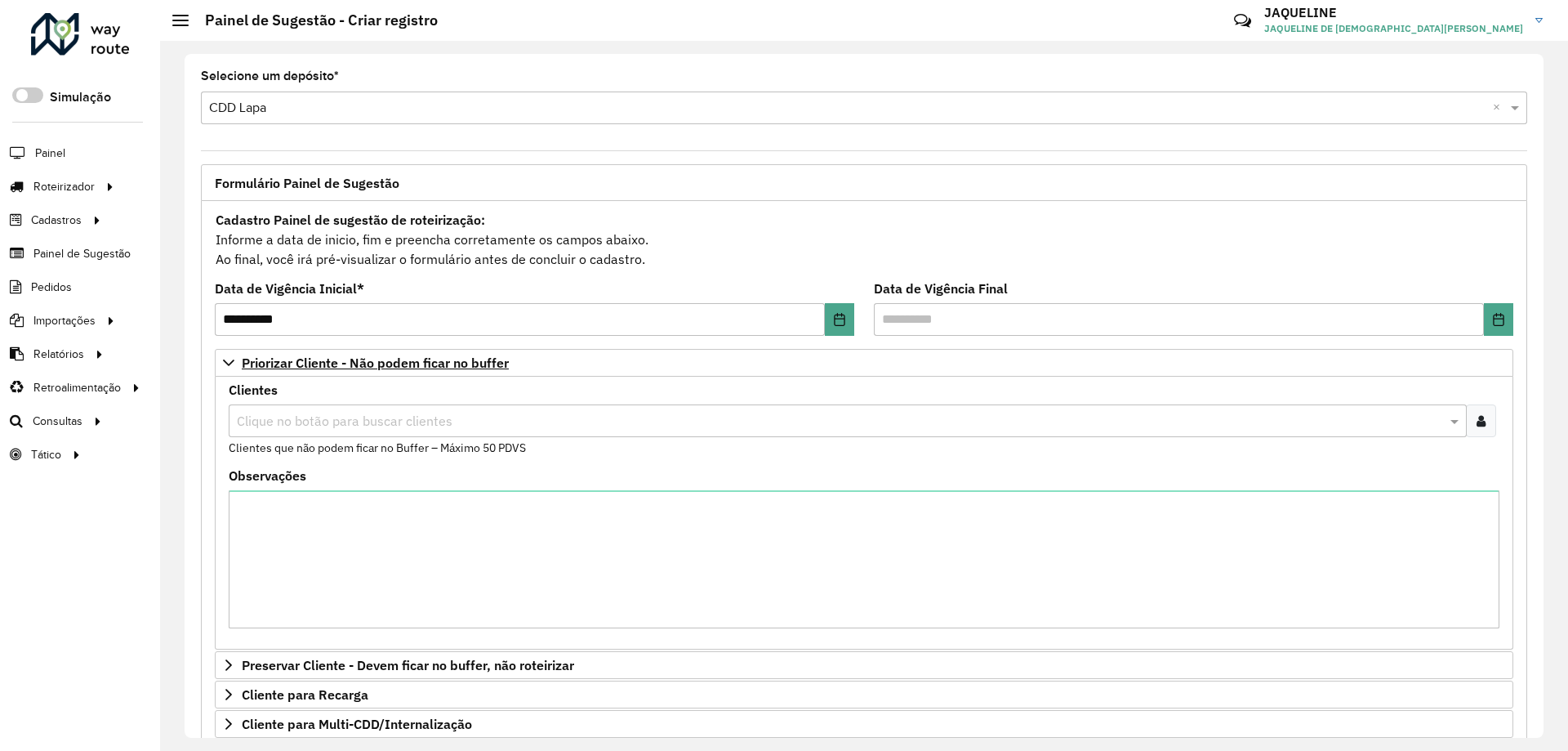
click at [299, 415] on input "text" at bounding box center [840, 421] width 1213 height 20
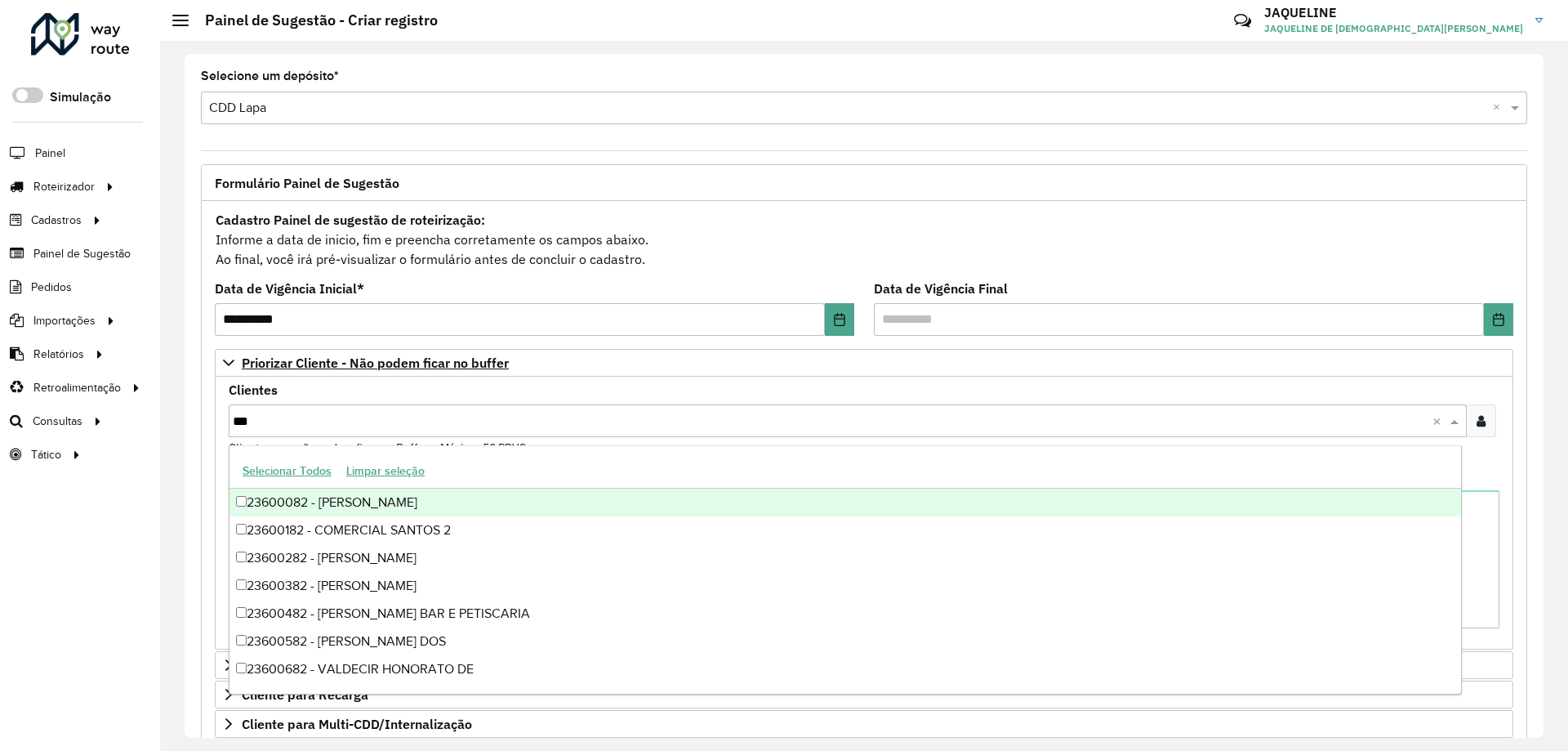
type input "****"
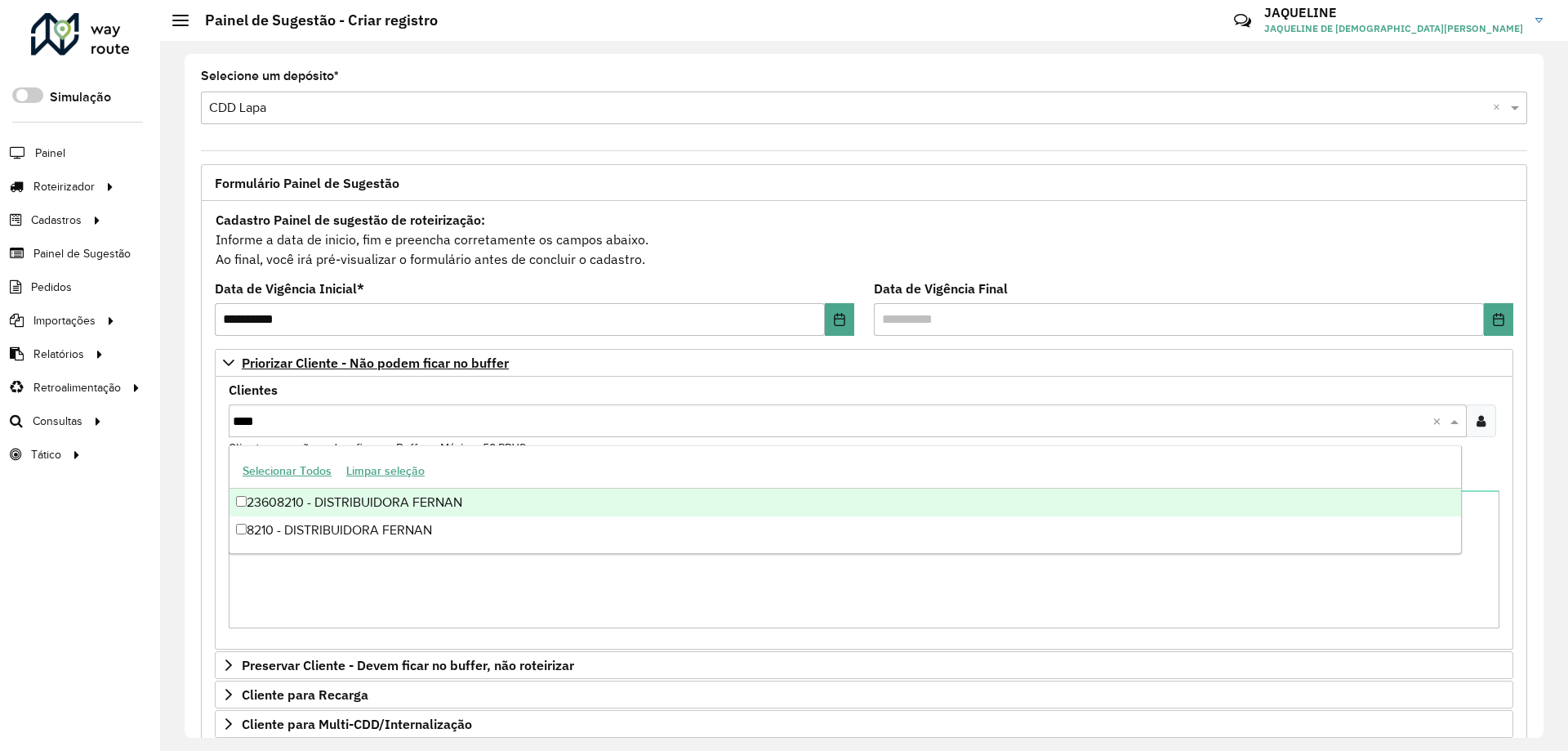
click at [289, 497] on div "23608210 - DISTRIBUIDORA FERNAN" at bounding box center [845, 502] width 1231 height 28
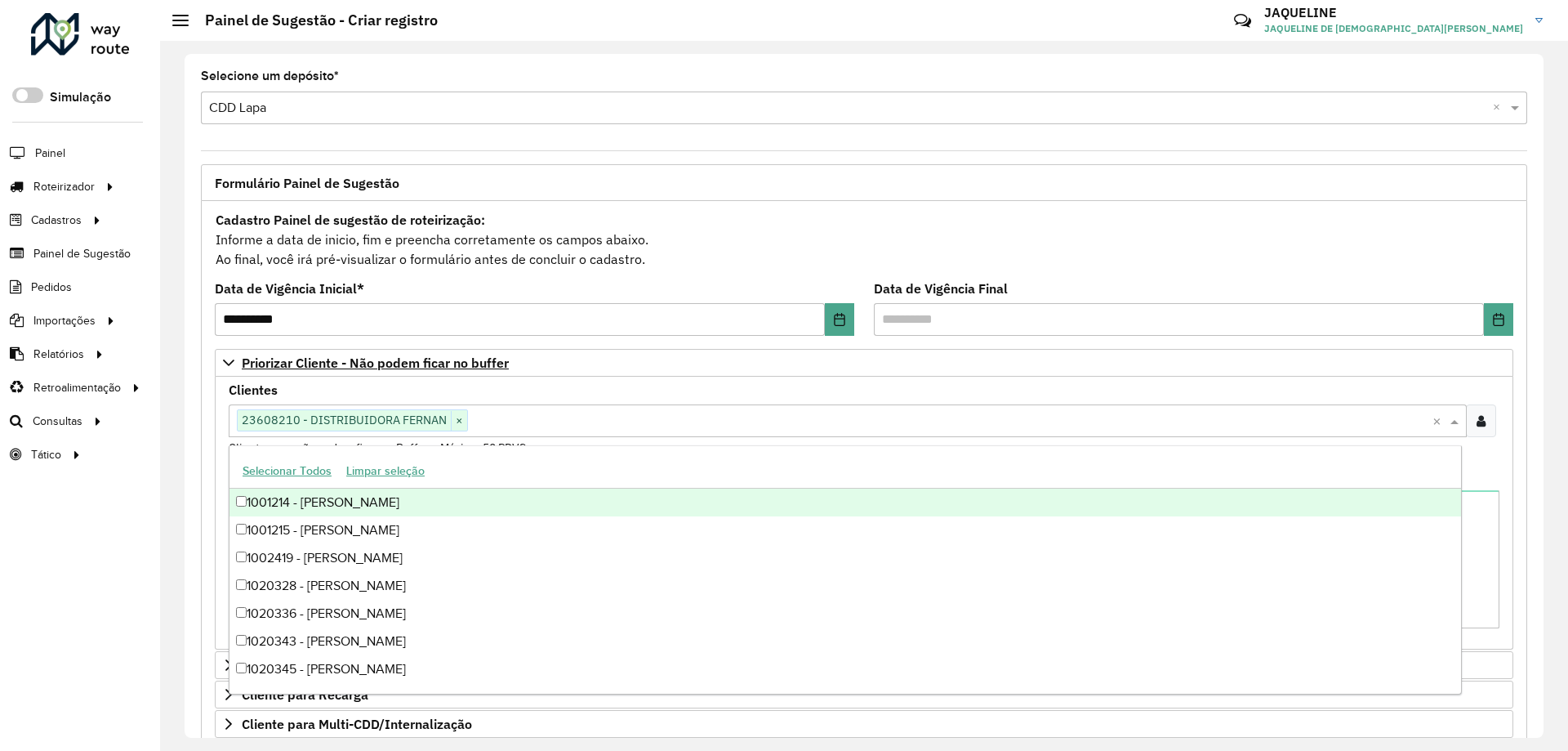
click at [118, 502] on div "Roteirizador AmbevTech Simulação Painel Roteirizador Entregas Vendas Cadastros …" at bounding box center [80, 376] width 160 height 751
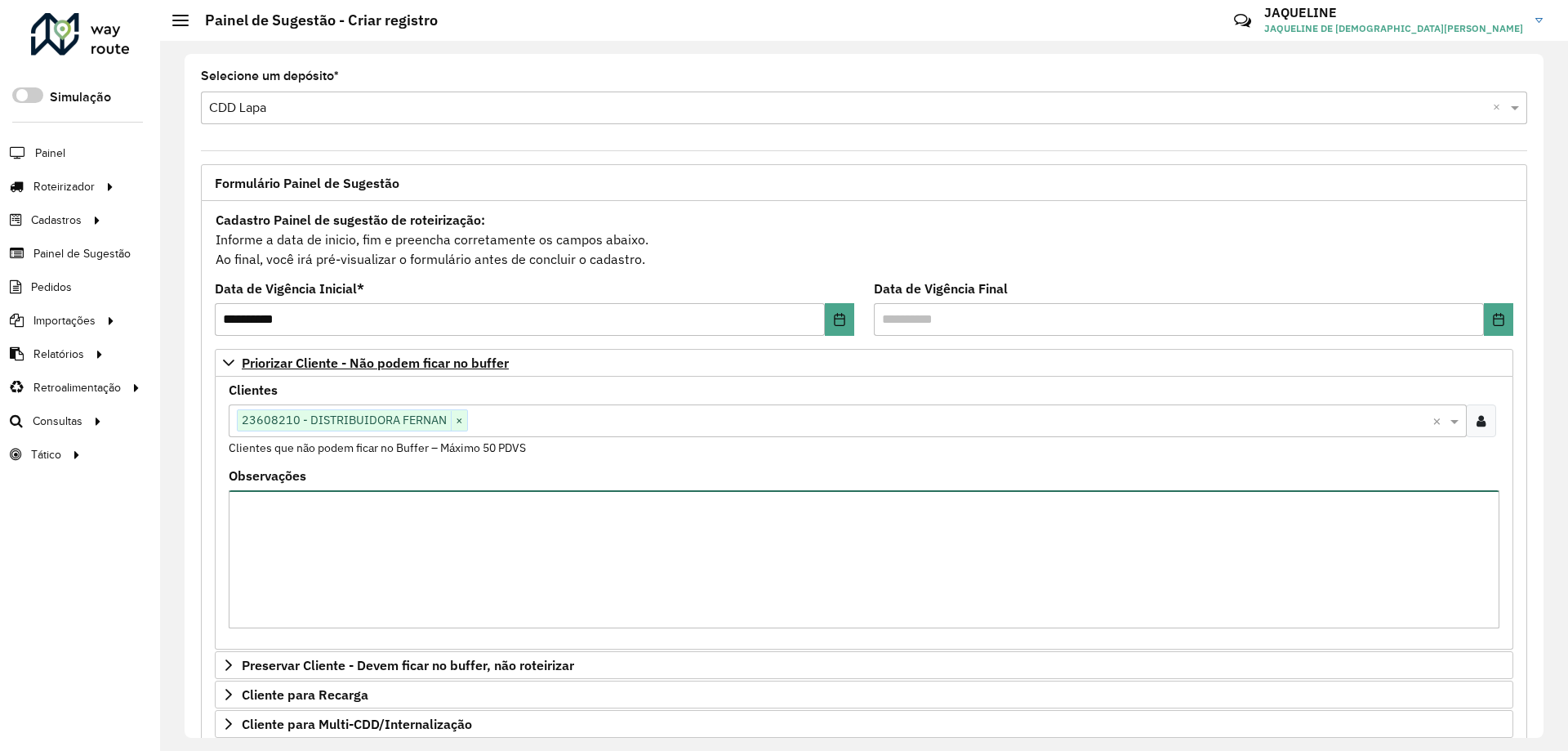
click at [402, 538] on textarea "Observações" at bounding box center [864, 559] width 1271 height 138
click at [995, 311] on input "text" at bounding box center [1178, 319] width 610 height 32
click at [1487, 315] on button "Choose Date" at bounding box center [1498, 319] width 30 height 32
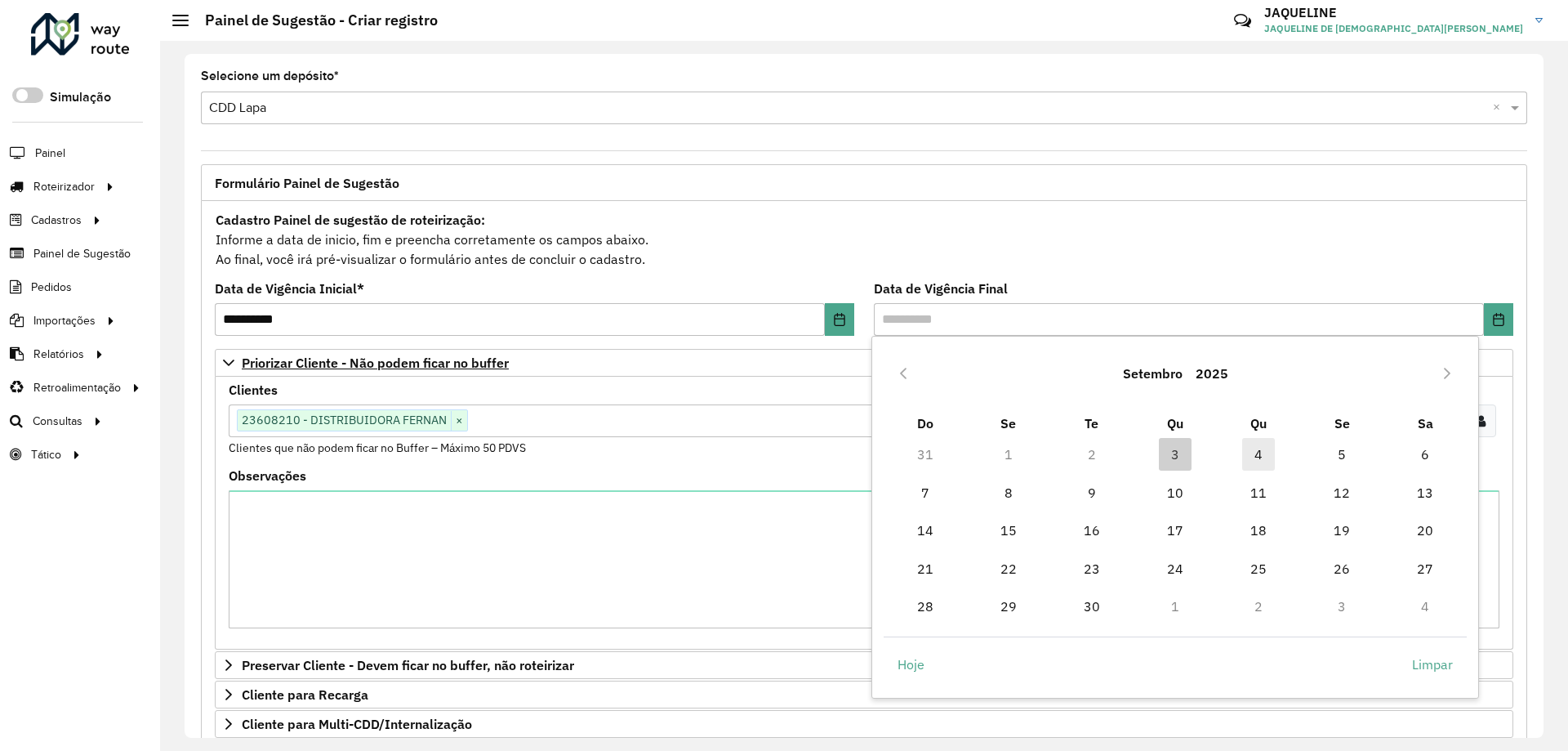
click at [1257, 454] on span "4" at bounding box center [1258, 453] width 32 height 32
type input "**********"
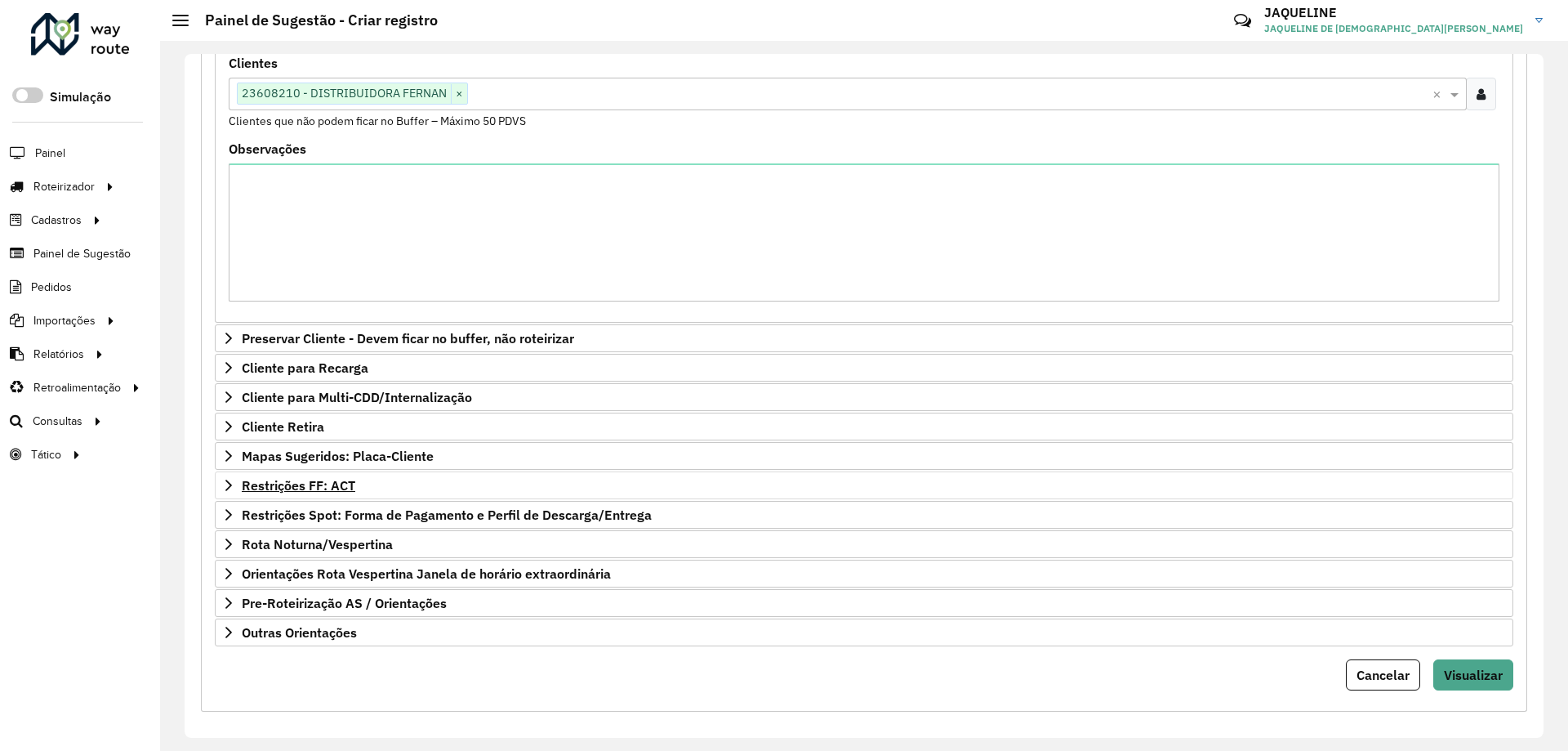
scroll to position [336, 0]
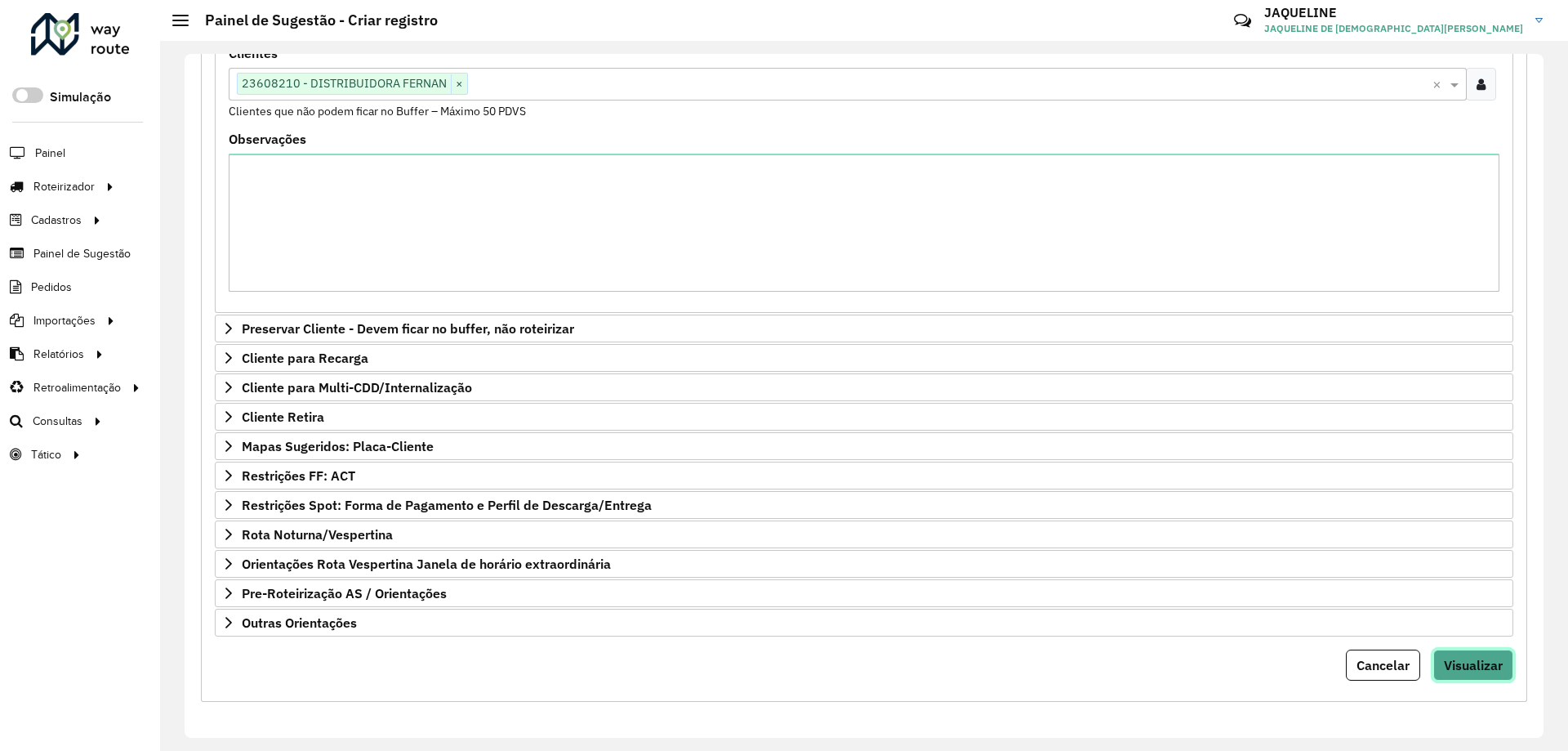
click at [1469, 659] on span "Visualizar" at bounding box center [1473, 665] width 59 height 16
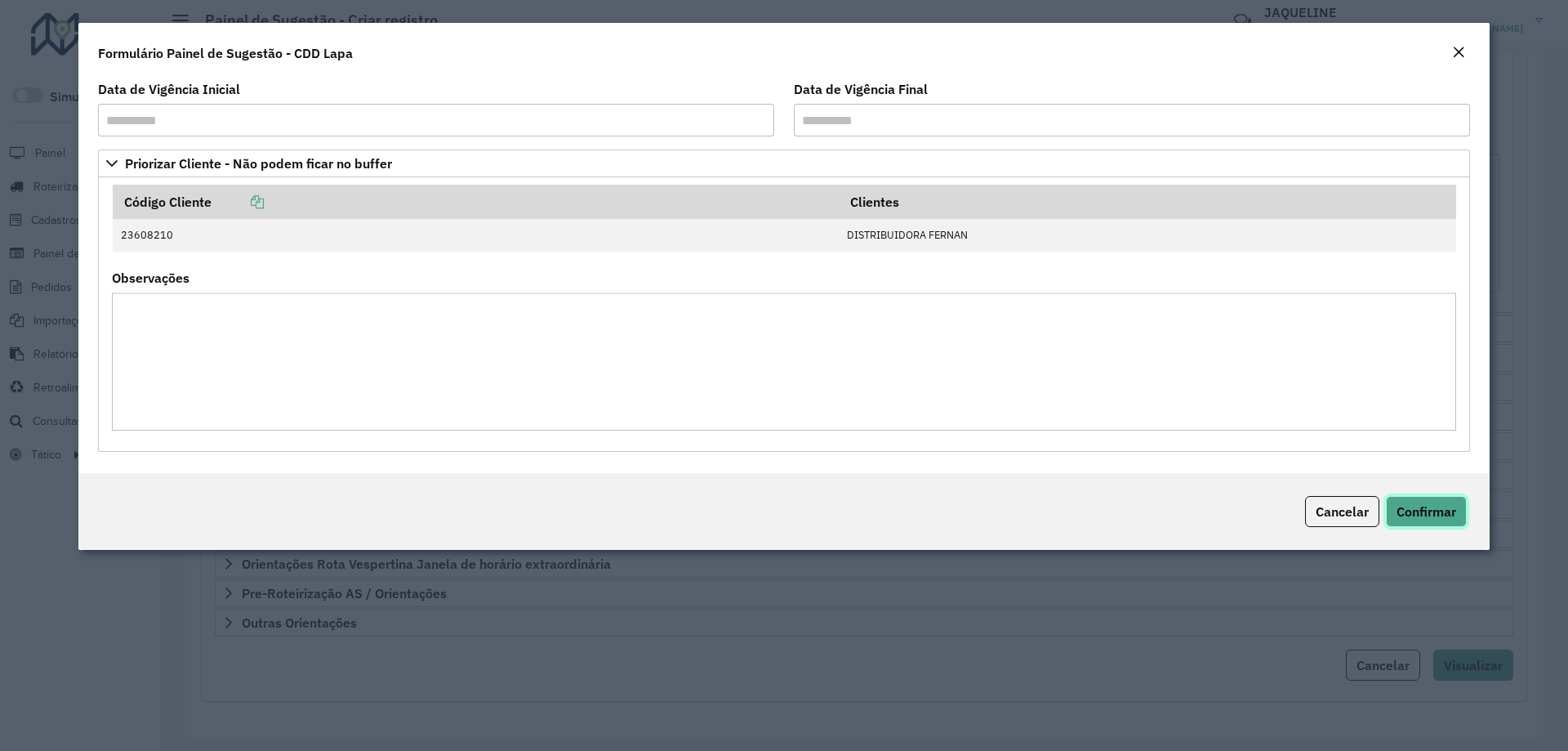
click at [1438, 520] on button "Confirmar" at bounding box center [1426, 511] width 81 height 31
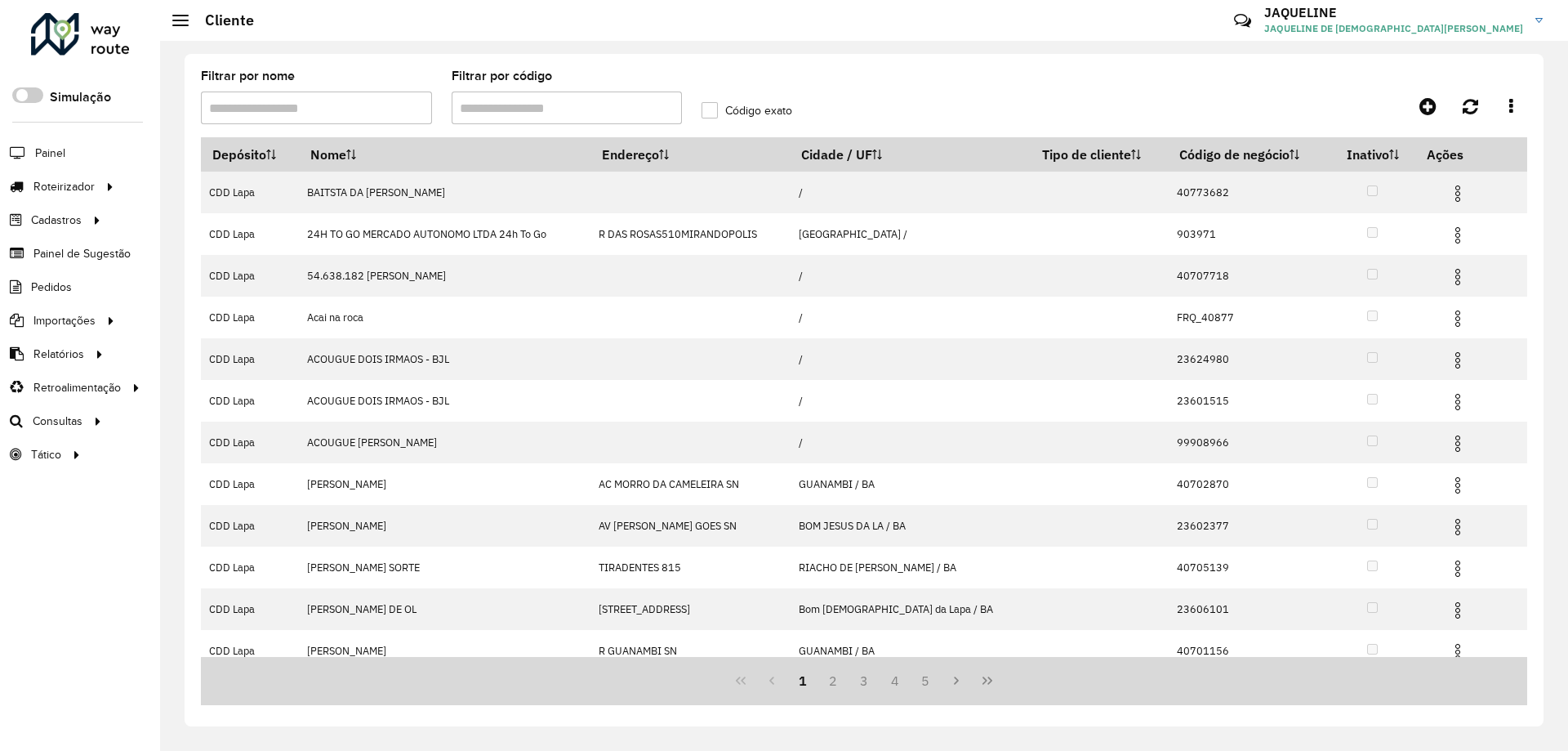
click at [510, 110] on input "Filtrar por código" at bounding box center [567, 108] width 231 height 32
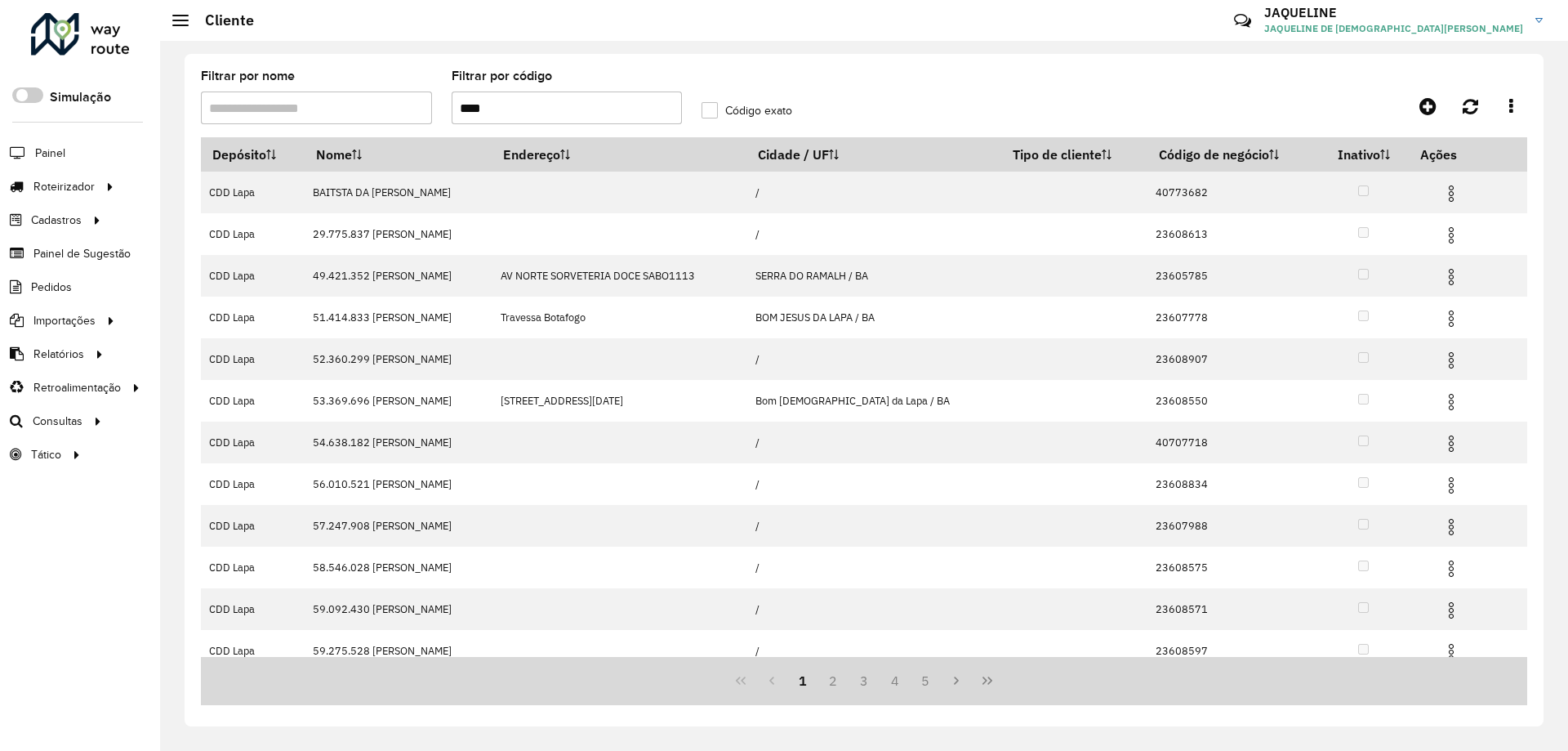
click at [458, 97] on input "****" at bounding box center [567, 108] width 231 height 32
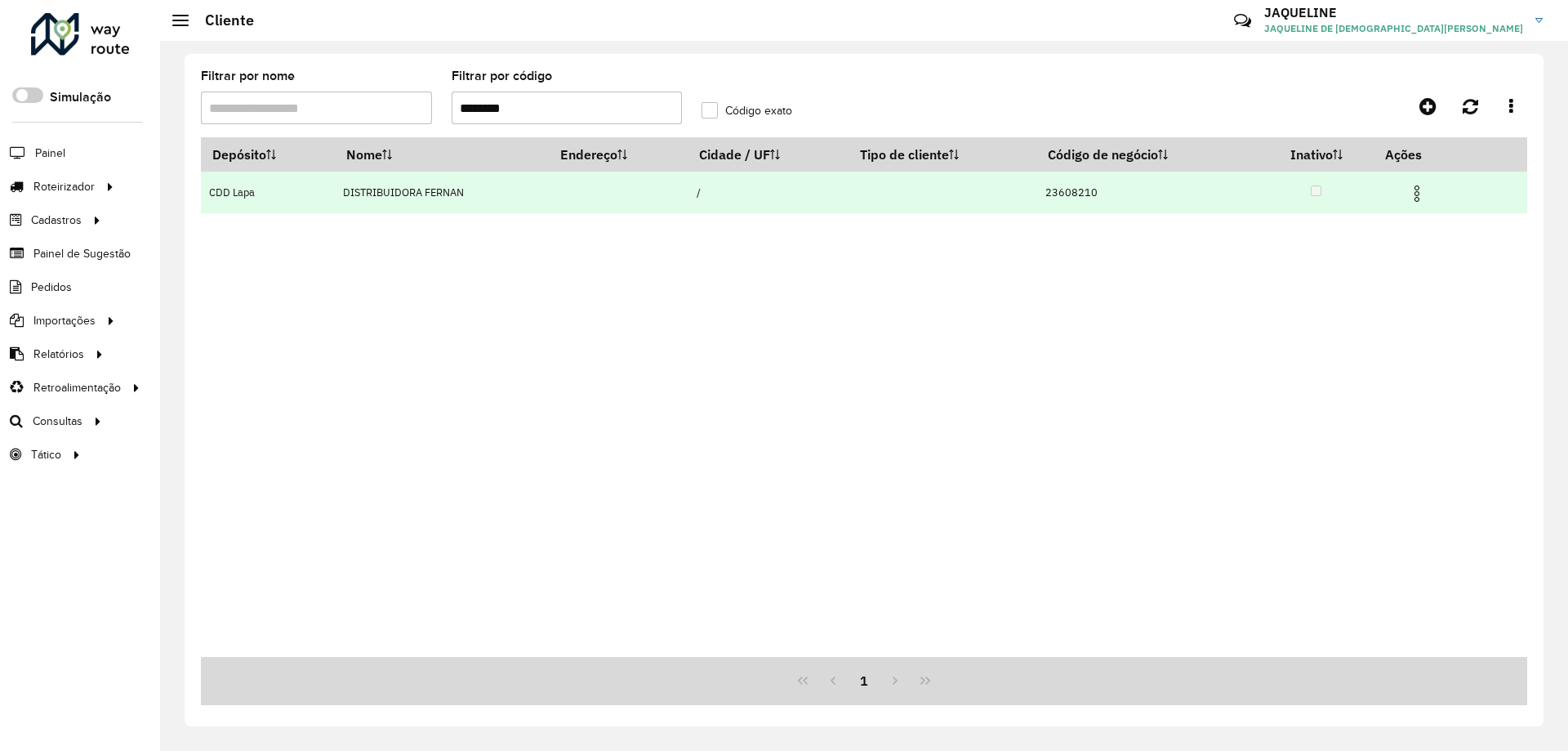
type input "********"
click at [425, 177] on td "DISTRIBUIDORA FERNAN" at bounding box center [443, 192] width 215 height 41
click at [1413, 197] on img at bounding box center [1417, 194] width 20 height 20
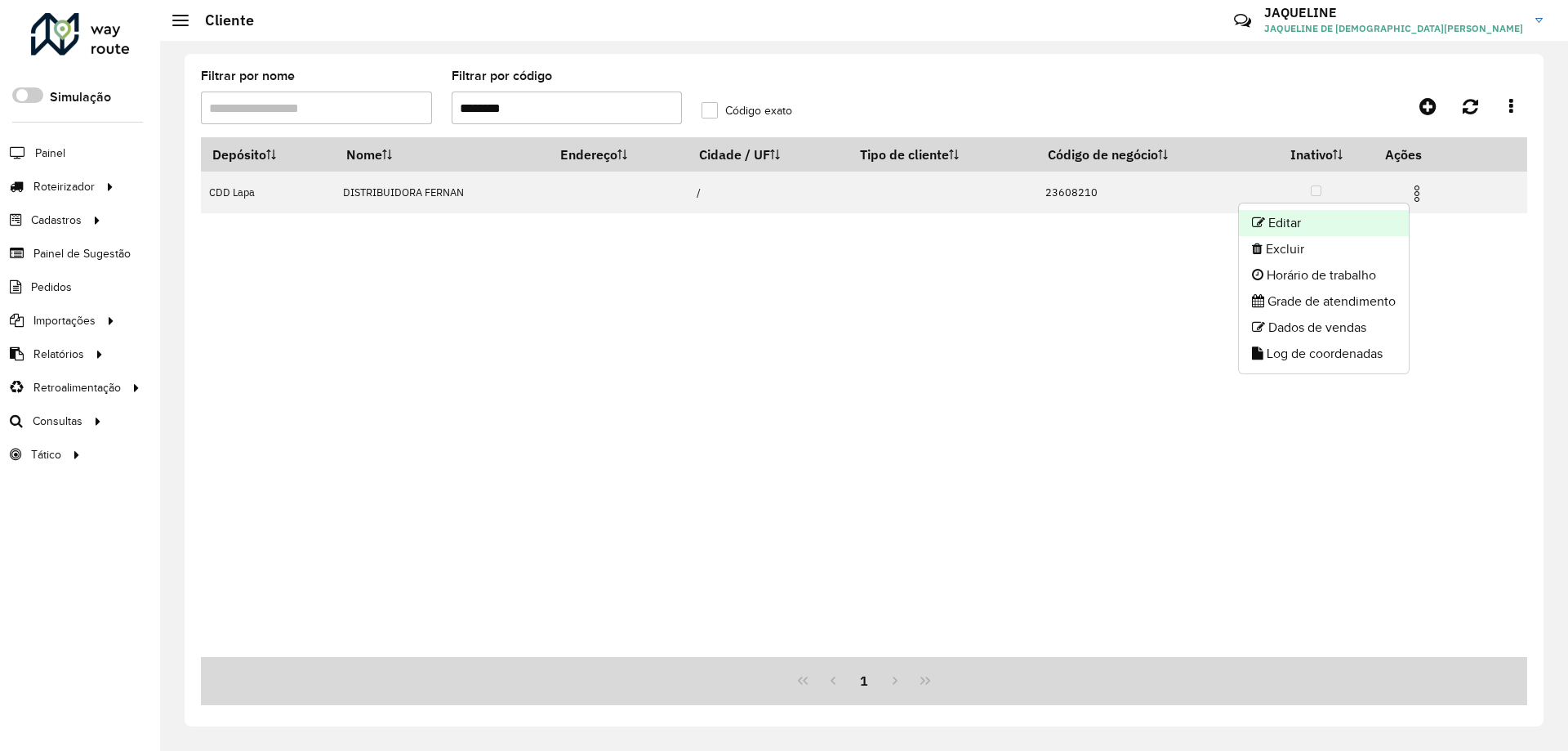
click at [1317, 221] on li "Editar" at bounding box center [1324, 222] width 170 height 26
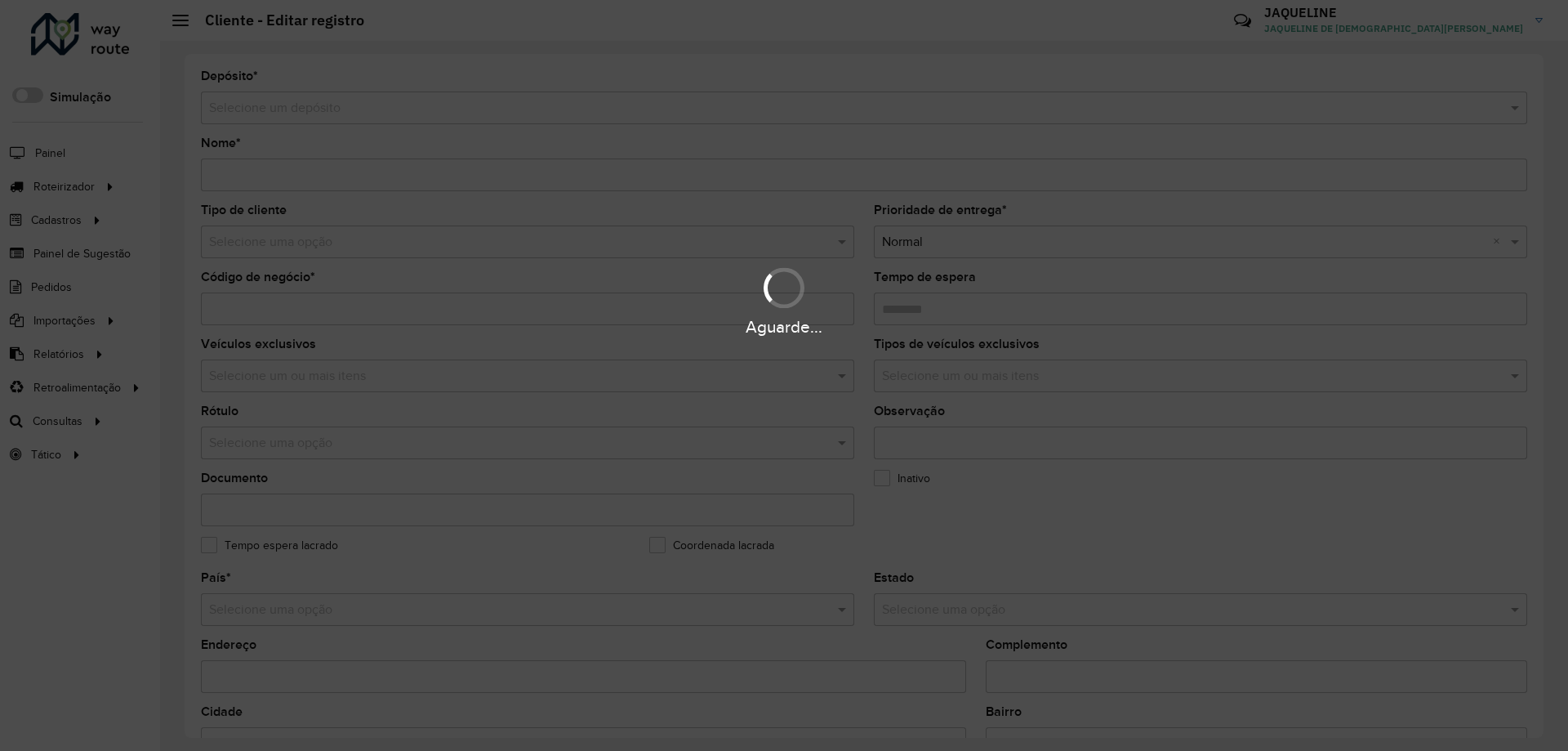
type input "**********"
type input "********"
type input "**********"
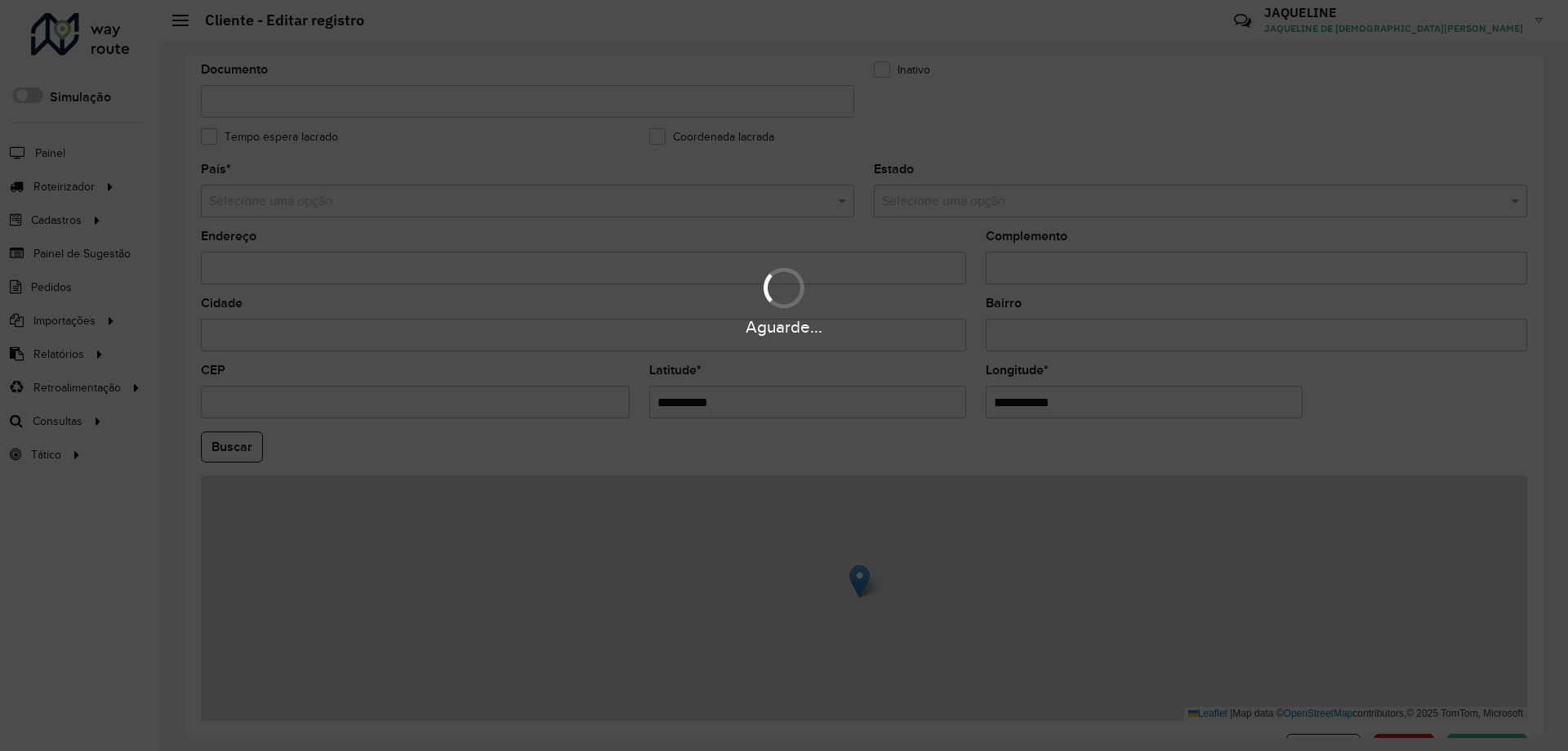
scroll to position [465, 0]
